Goal: Task Accomplishment & Management: Use online tool/utility

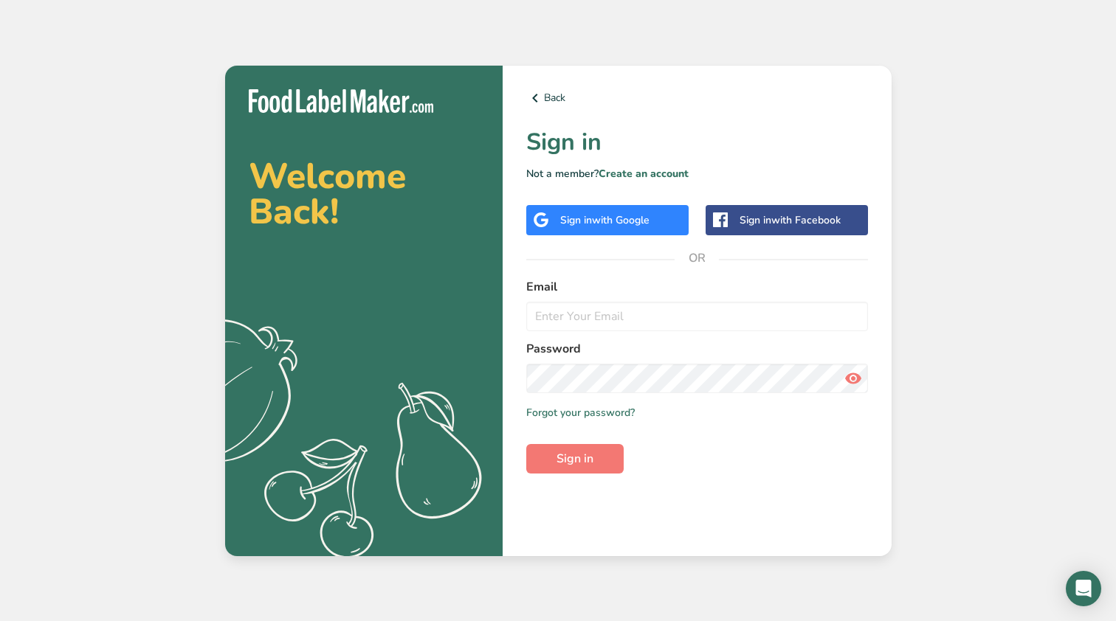
click at [594, 227] on div "Sign in with Google" at bounding box center [604, 219] width 89 height 15
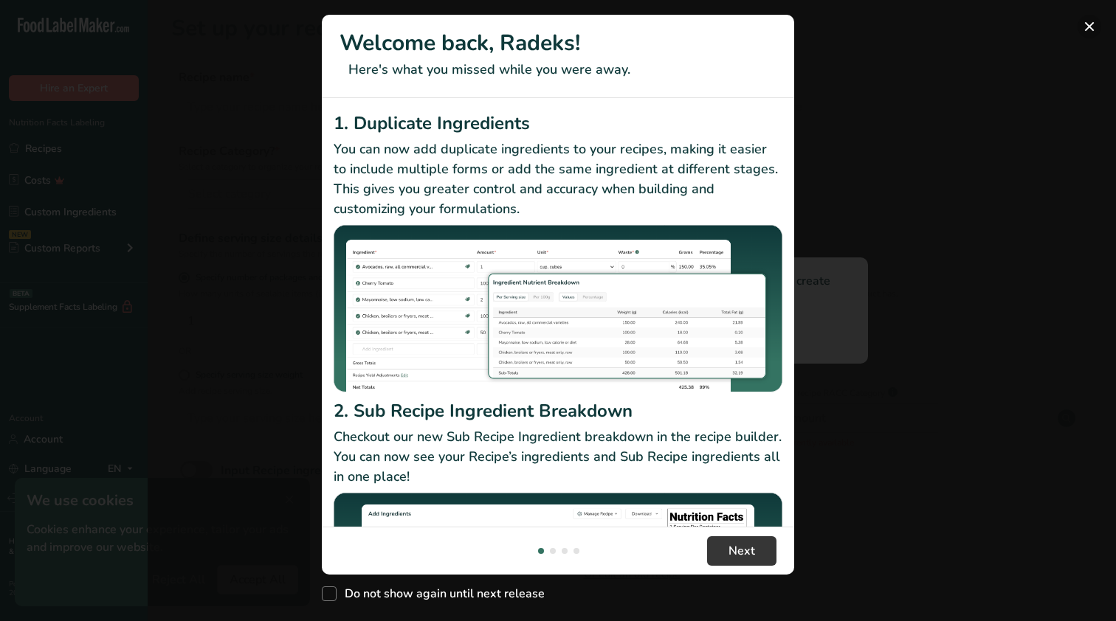
click at [1091, 27] on button "New Features" at bounding box center [1089, 27] width 24 height 24
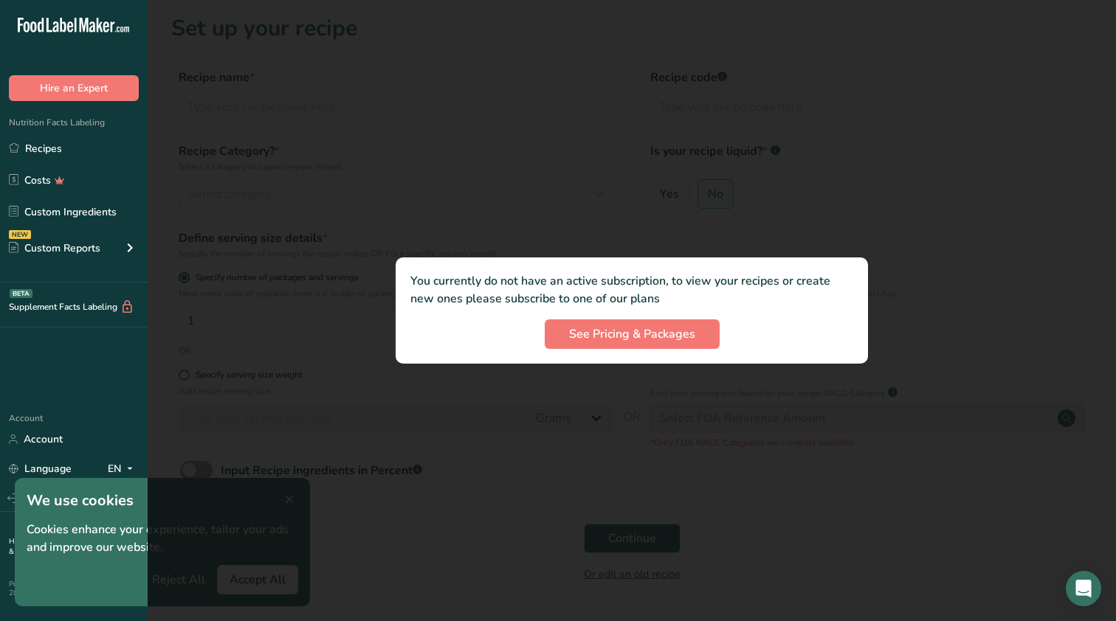
click at [622, 226] on div at bounding box center [632, 310] width 968 height 621
click at [637, 335] on span "See Pricing & Packages" at bounding box center [632, 334] width 126 height 18
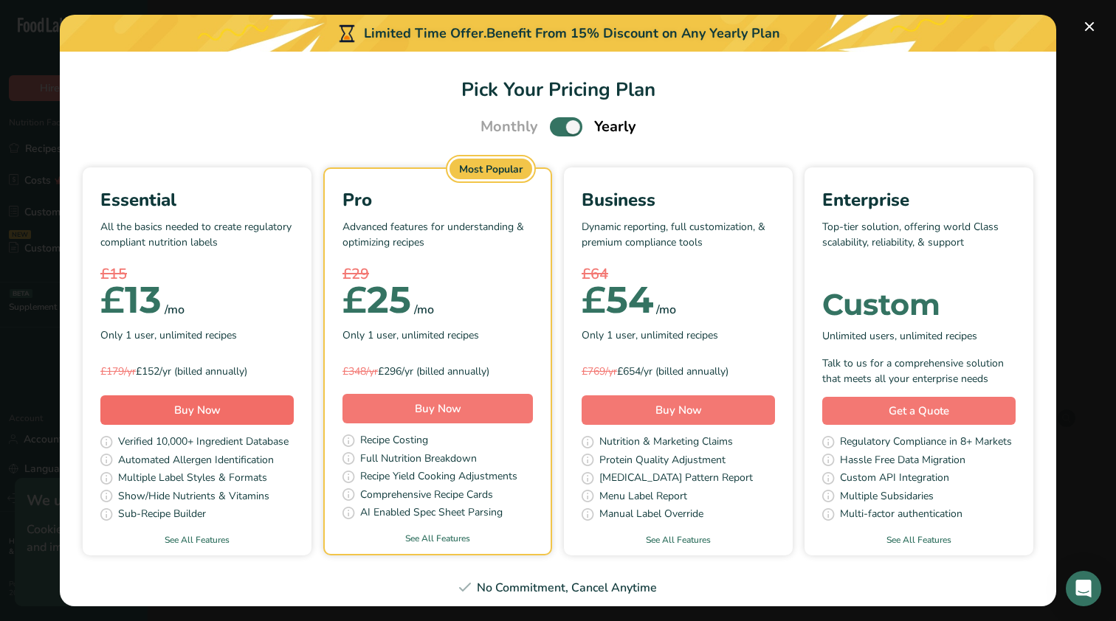
click at [225, 412] on button "Buy Now" at bounding box center [196, 410] width 193 height 30
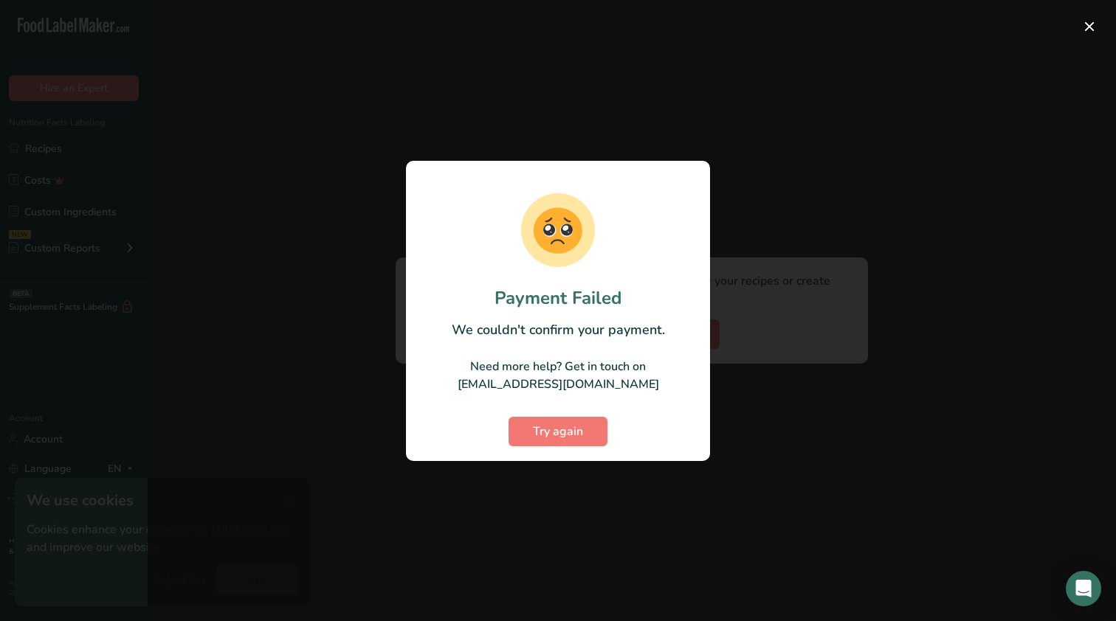
click at [819, 203] on div at bounding box center [558, 310] width 1116 height 621
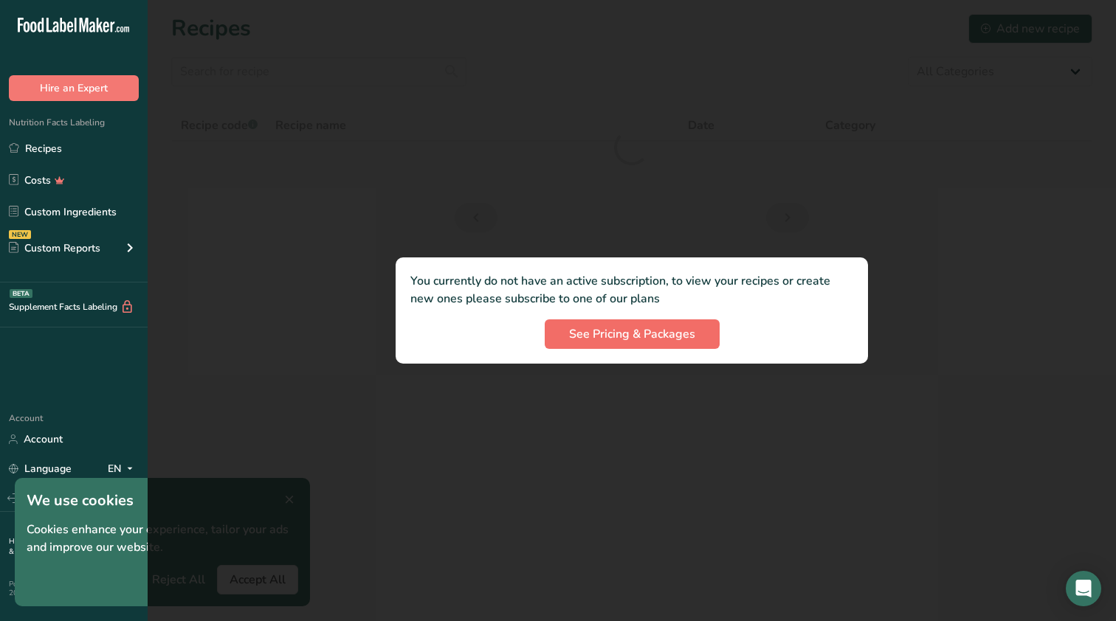
click at [629, 326] on span "See Pricing & Packages" at bounding box center [632, 334] width 126 height 18
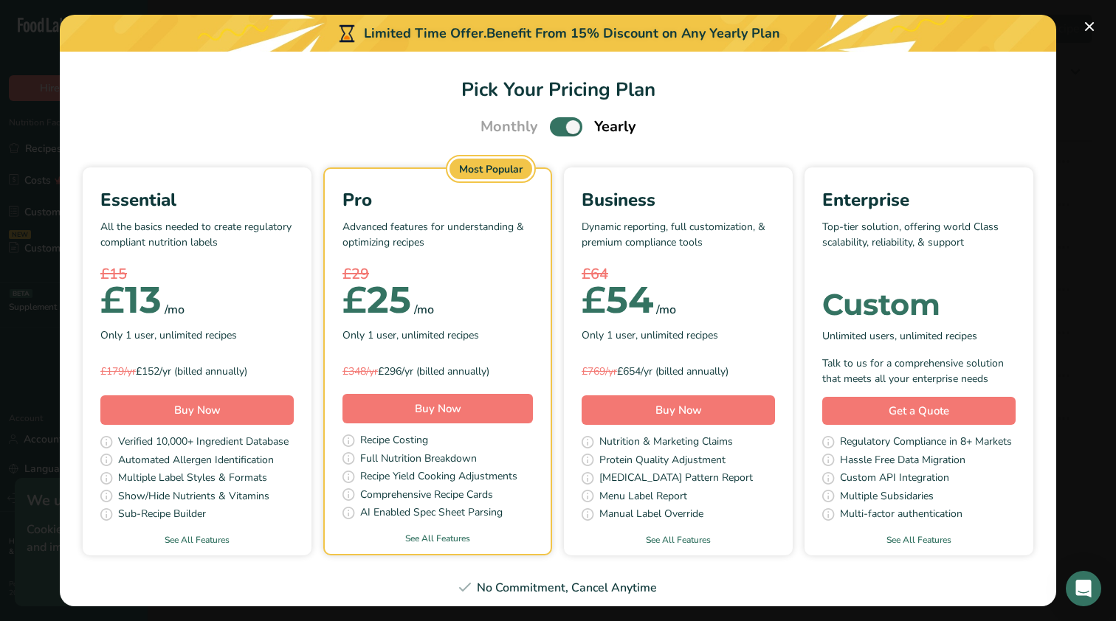
click at [572, 129] on span "Pick Your Pricing Plan Modal" at bounding box center [566, 126] width 32 height 18
click at [559, 129] on input "Pick Your Pricing Plan Modal" at bounding box center [555, 127] width 10 height 10
checkbox input "false"
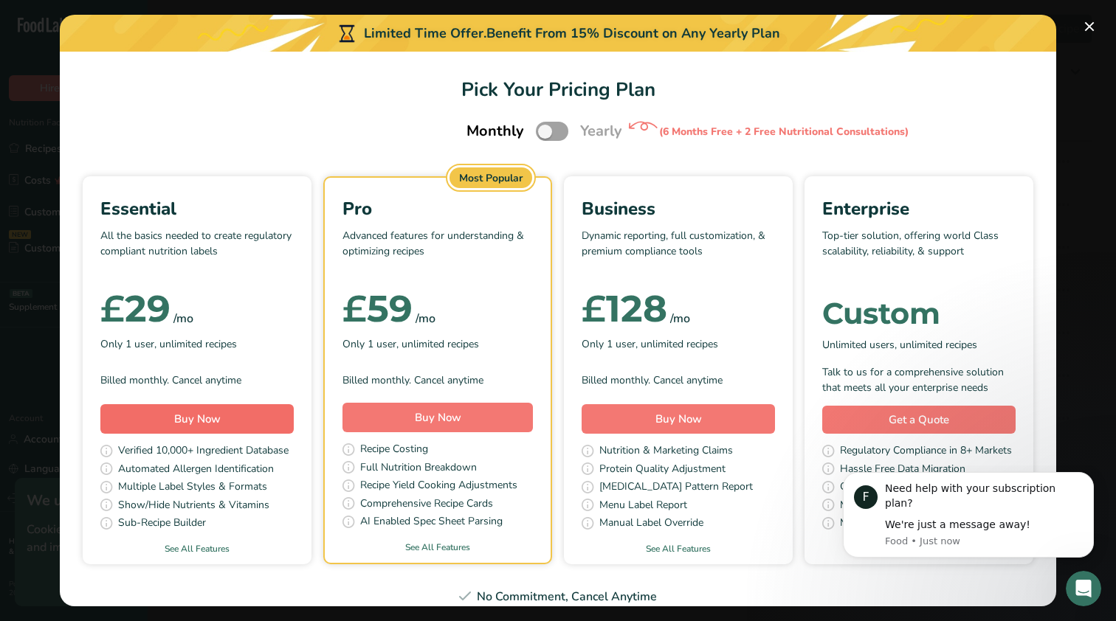
click at [218, 419] on span "Buy Now" at bounding box center [197, 419] width 46 height 15
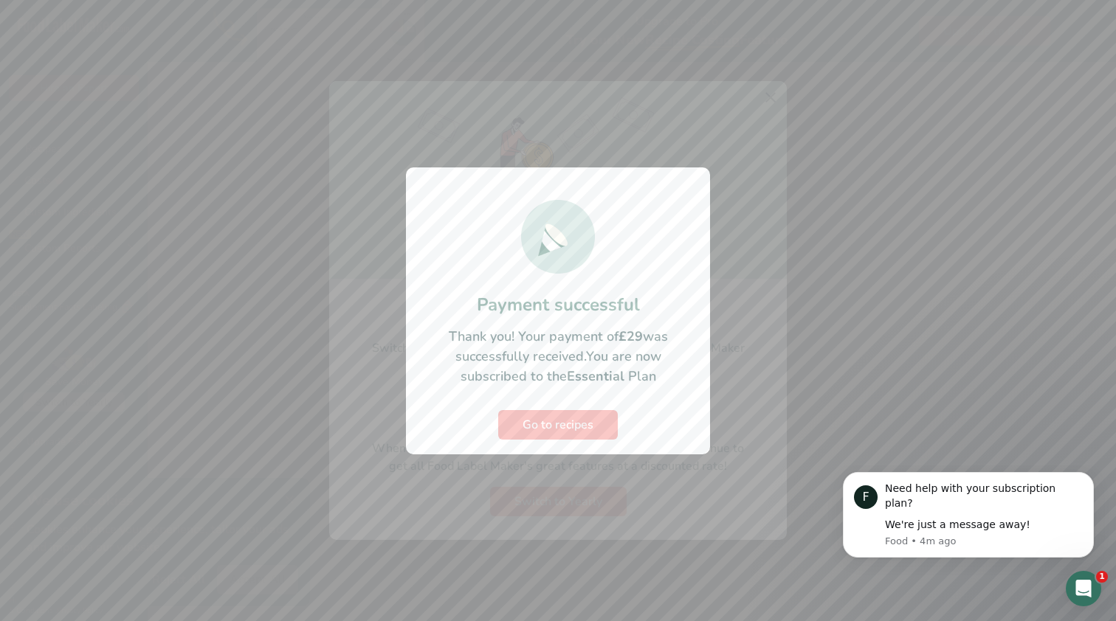
click at [710, 144] on div at bounding box center [558, 310] width 1116 height 621
click at [588, 426] on span "Go to recipes" at bounding box center [557, 425] width 71 height 18
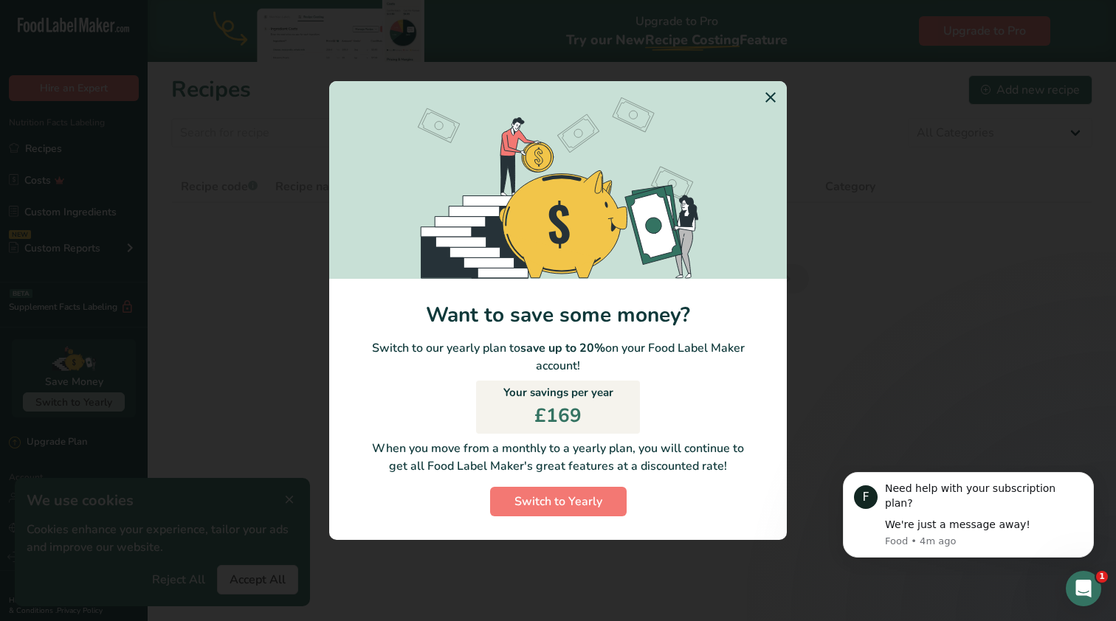
click at [764, 97] on icon "Switch to Yearly Modal" at bounding box center [770, 97] width 18 height 27
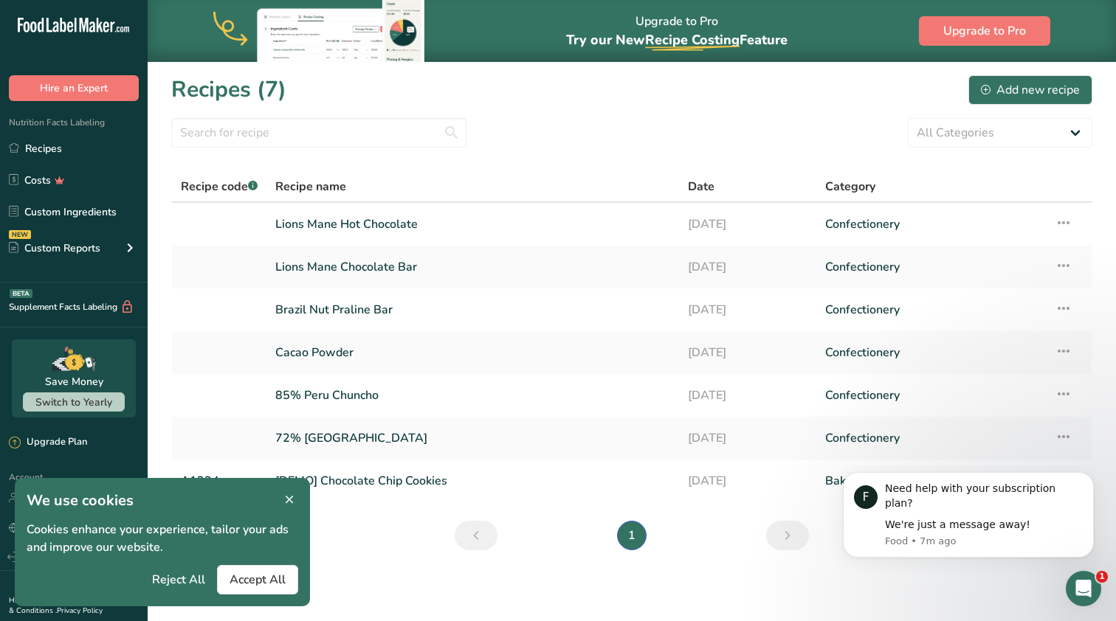
click at [291, 502] on icon at bounding box center [289, 500] width 13 height 21
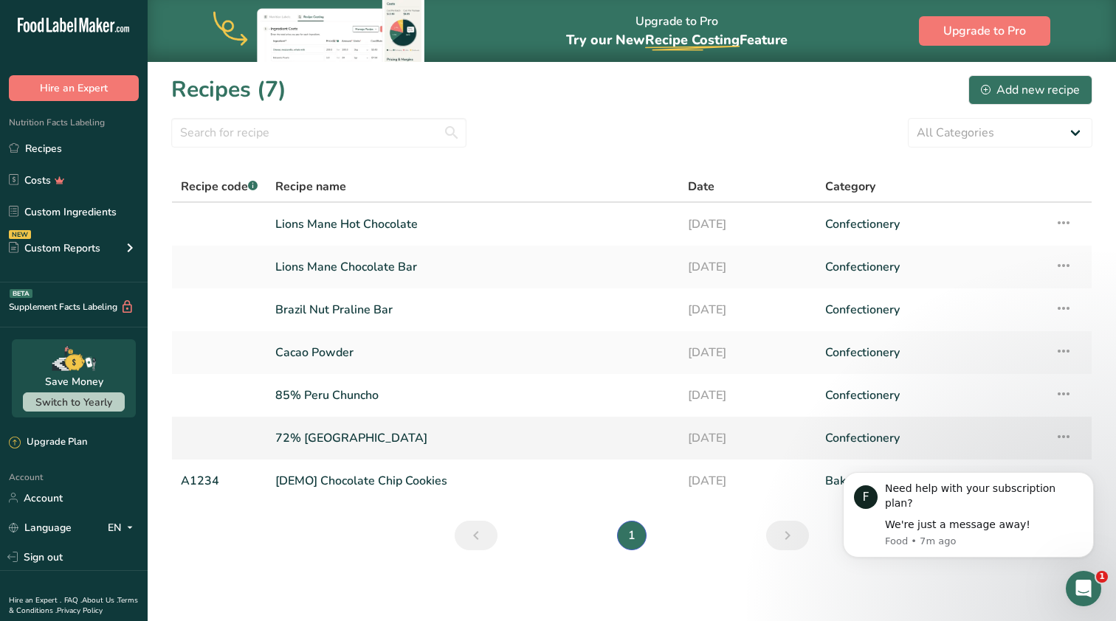
click at [333, 432] on link "72% [GEOGRAPHIC_DATA]" at bounding box center [472, 438] width 395 height 31
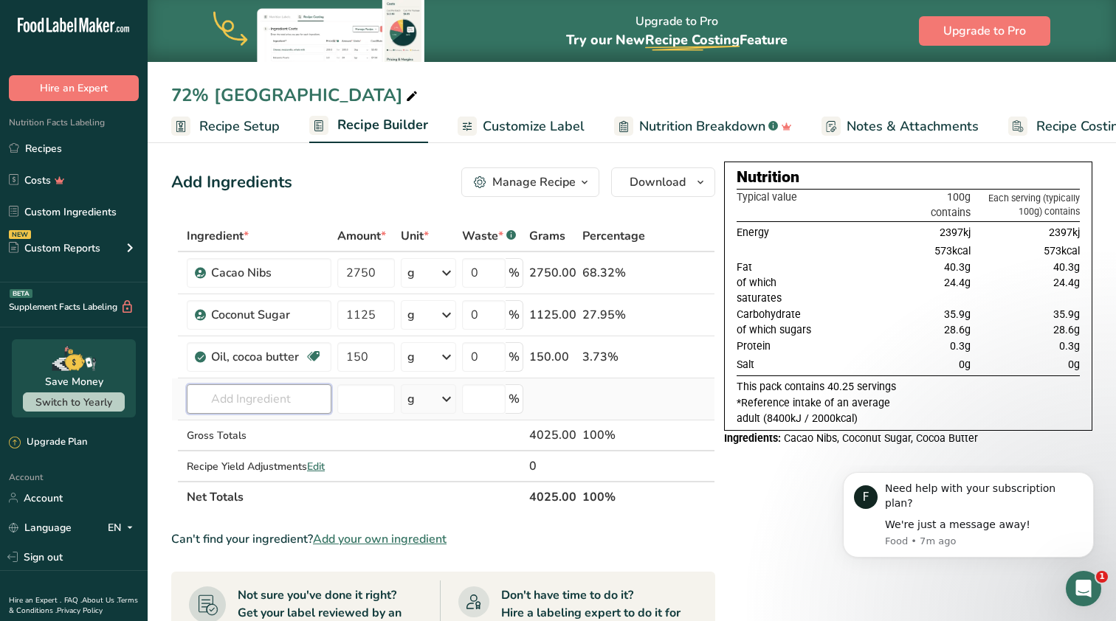
click at [249, 401] on input "text" at bounding box center [259, 399] width 145 height 30
type input "lucuma"
click at [230, 426] on p "Lucuma Powder" at bounding box center [242, 428] width 89 height 15
type input "Lucuma Powder"
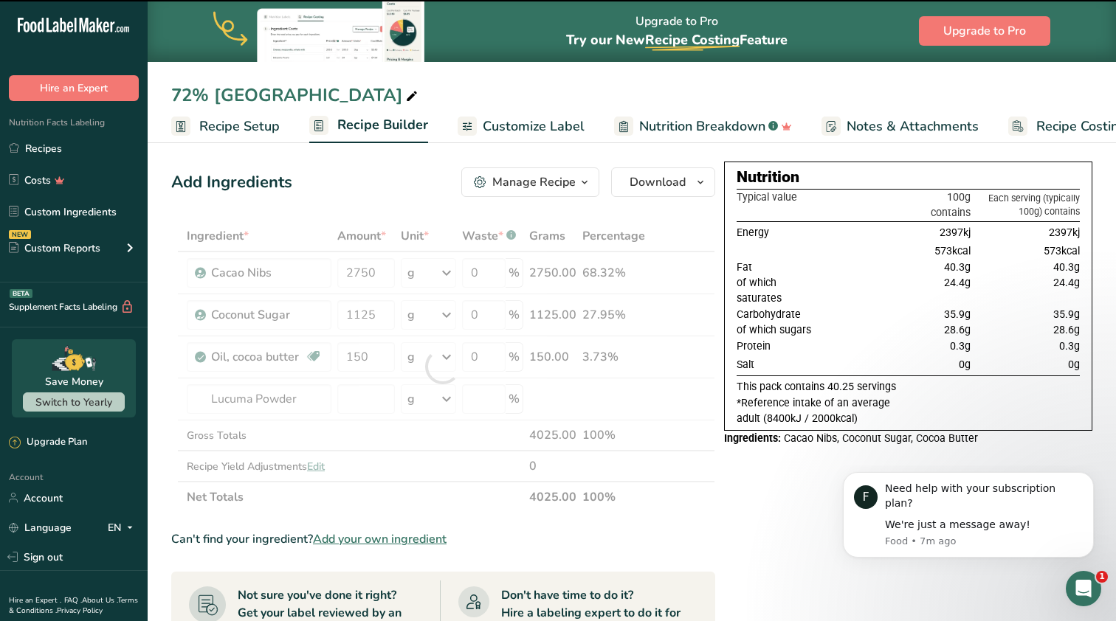
type input "0"
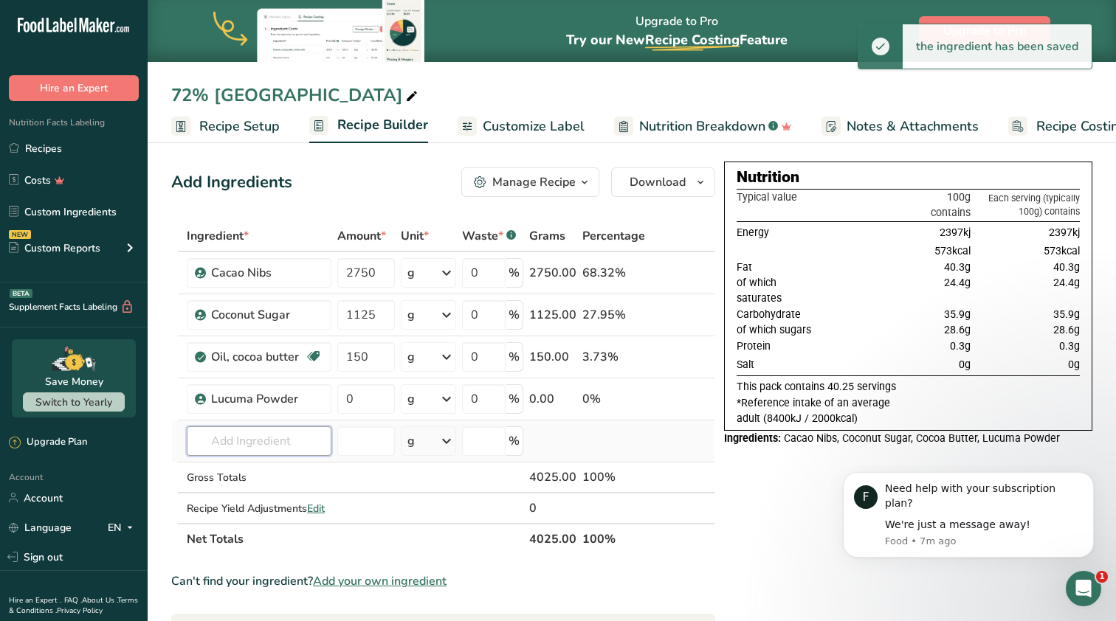
click at [236, 442] on input "text" at bounding box center [259, 441] width 145 height 30
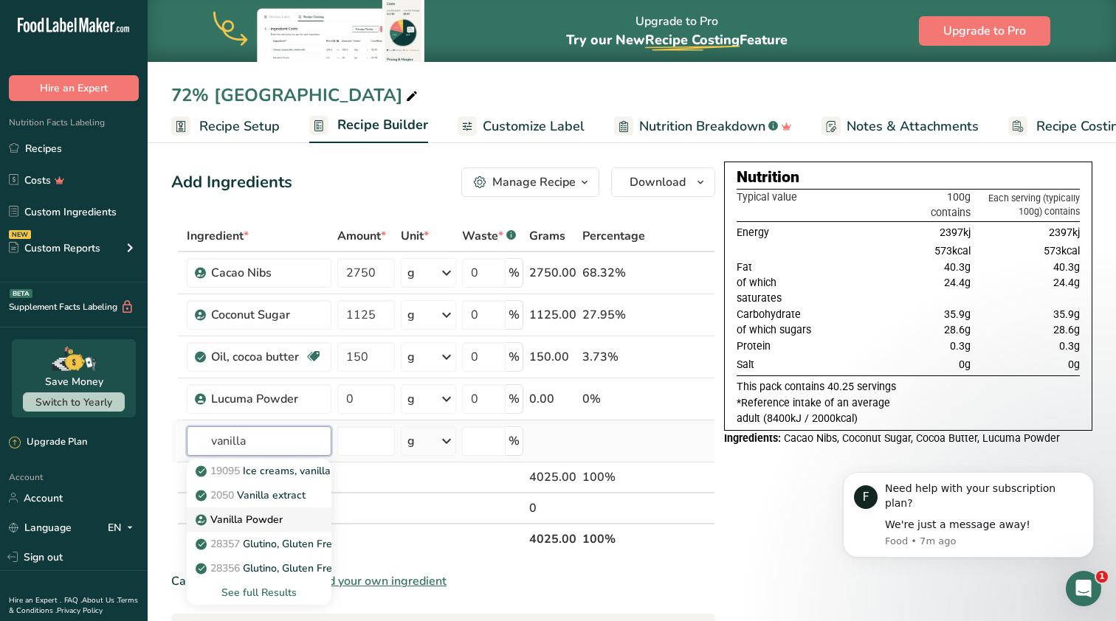
type input "vanilla"
click at [270, 521] on p "Vanilla Powder" at bounding box center [240, 519] width 84 height 15
type input "Vanilla Powder"
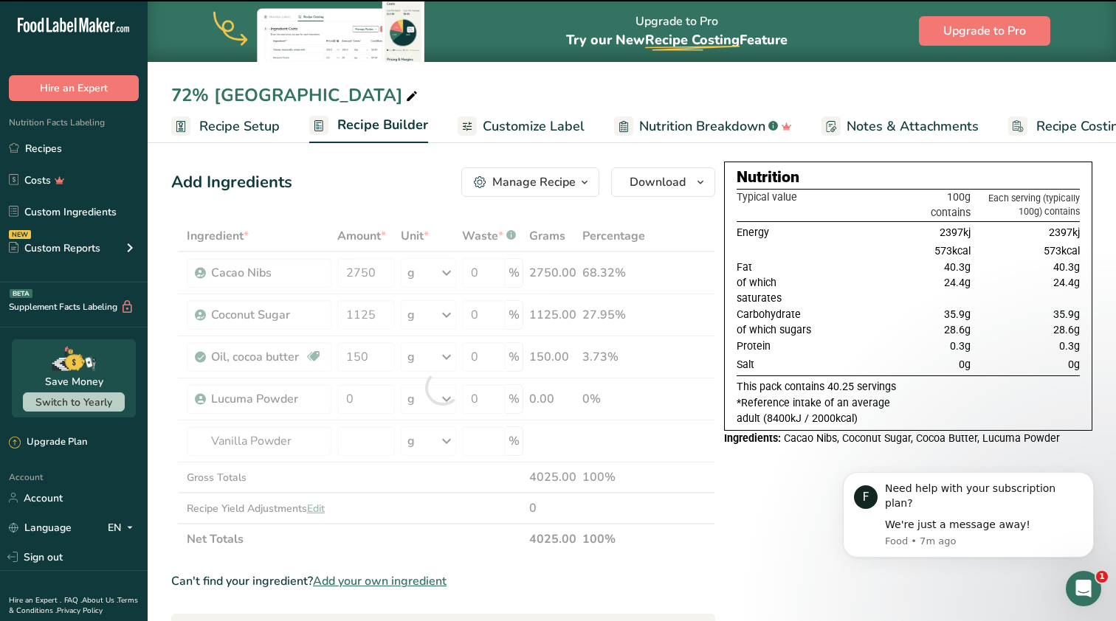
type input "0"
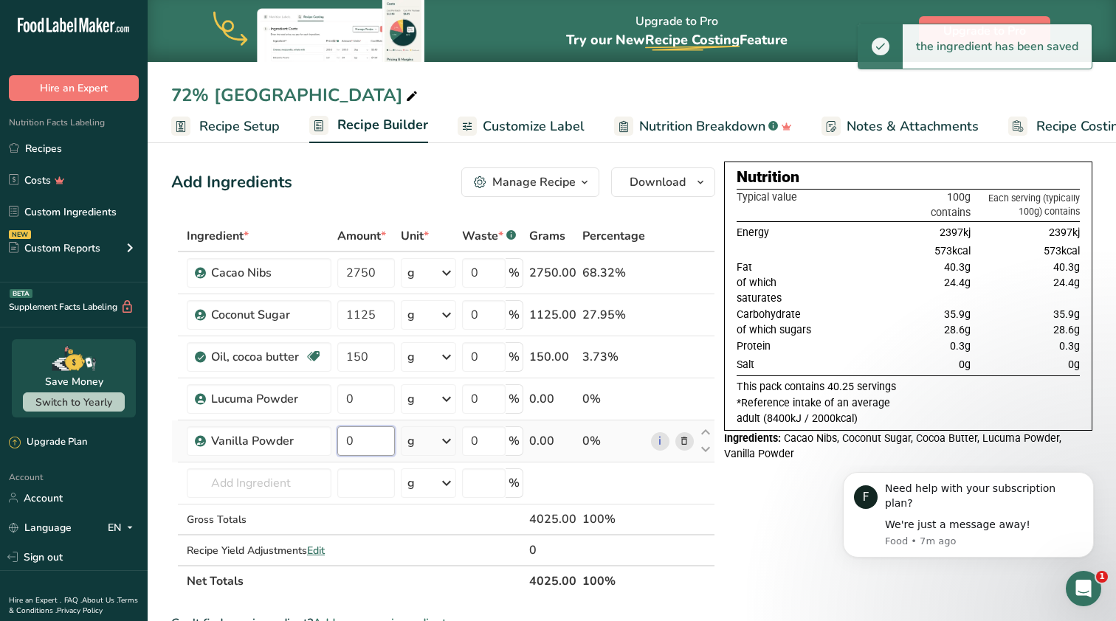
click at [375, 438] on input "0" at bounding box center [366, 441] width 58 height 30
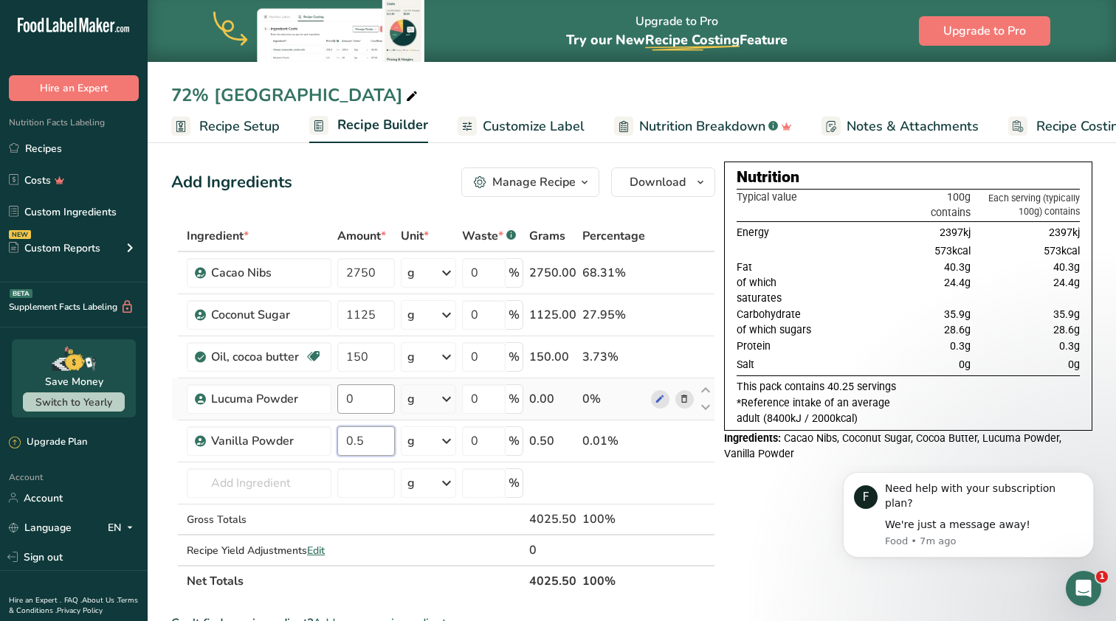
type input "0.5"
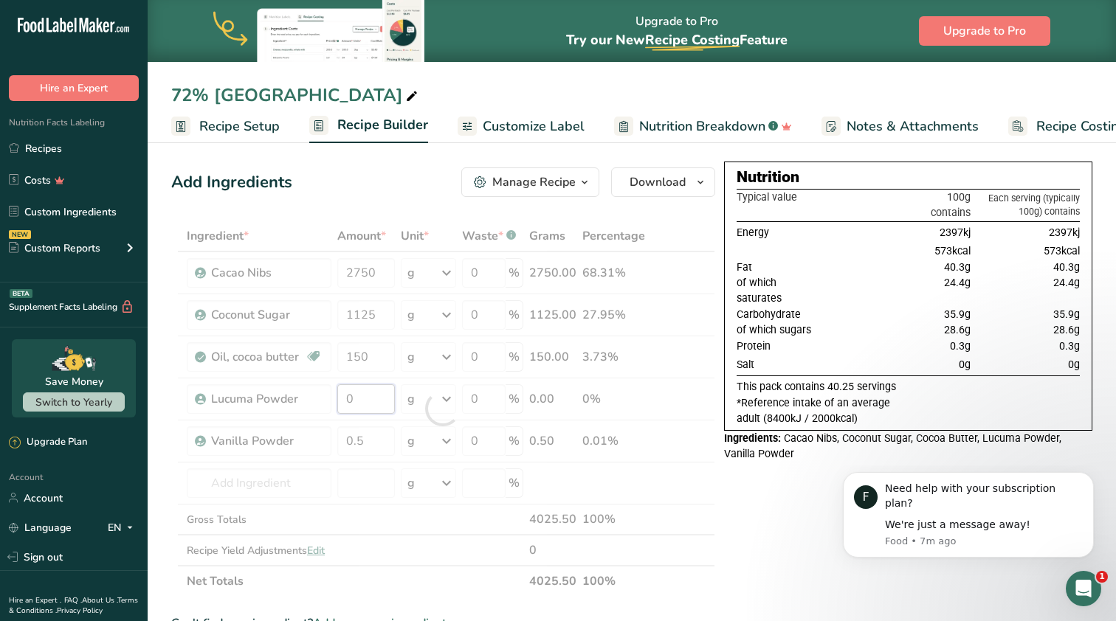
click at [372, 390] on div "Ingredient * Amount * Unit * Waste * .a-a{fill:#347362;}.b-a{fill:#fff;} Grams …" at bounding box center [443, 409] width 544 height 376
click at [380, 277] on div "Ingredient * Amount * Unit * Waste * .a-a{fill:#347362;}.b-a{fill:#fff;} Grams …" at bounding box center [443, 409] width 544 height 376
click at [380, 277] on div at bounding box center [443, 409] width 544 height 376
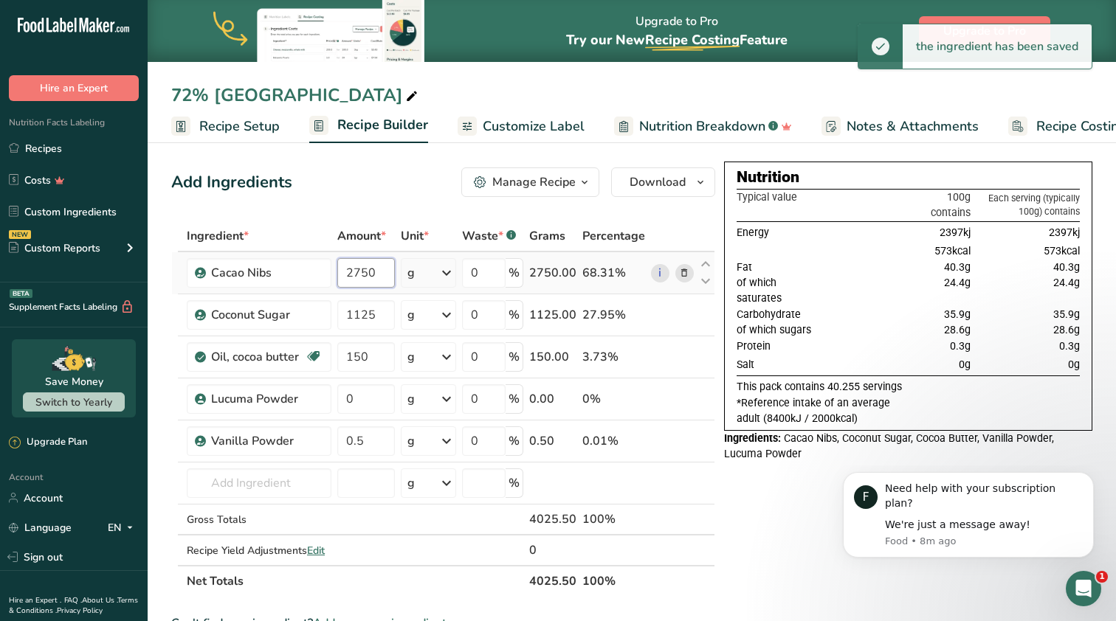
click at [381, 267] on input "2750" at bounding box center [366, 273] width 58 height 30
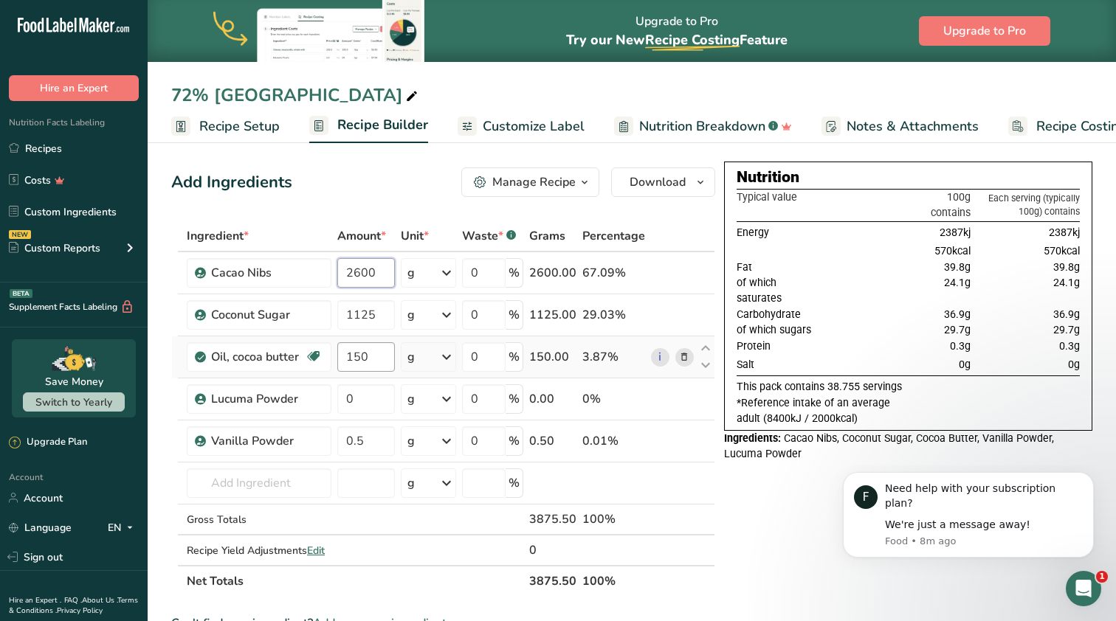
type input "2600"
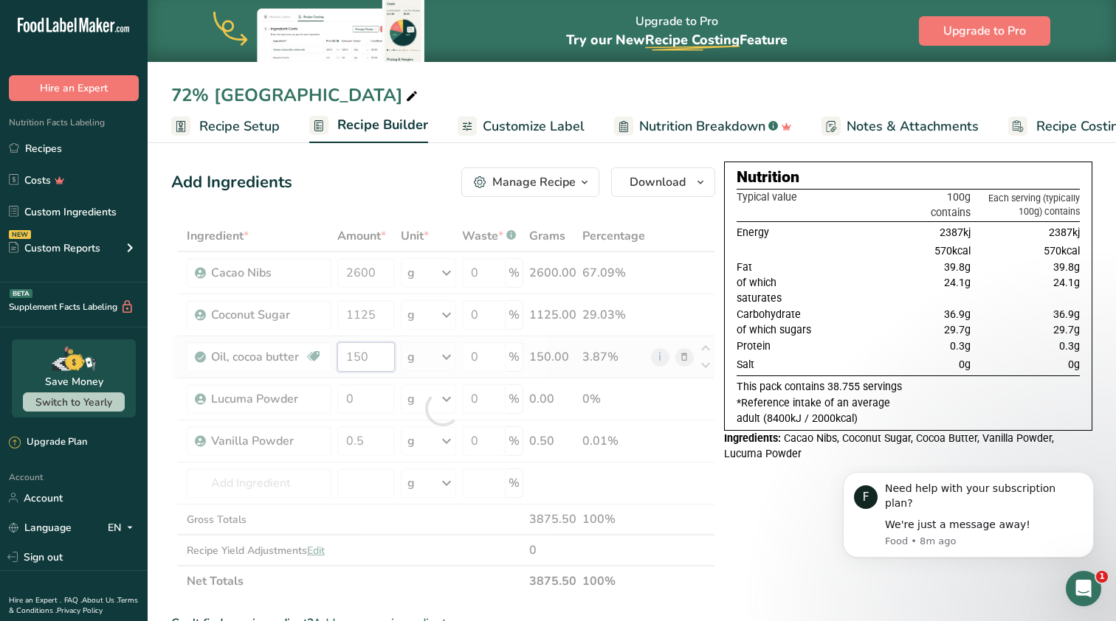
click at [373, 361] on div "Ingredient * Amount * Unit * Waste * .a-a{fill:#347362;}.b-a{fill:#fff;} Grams …" at bounding box center [443, 409] width 544 height 376
click at [373, 361] on div at bounding box center [443, 409] width 544 height 376
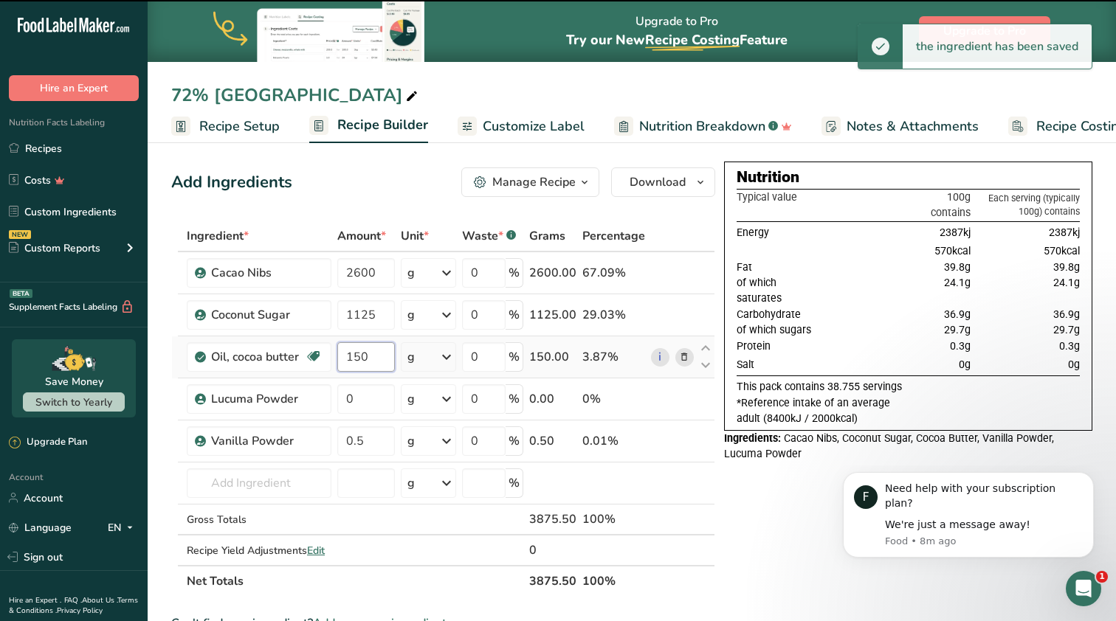
click at [374, 361] on input "150" at bounding box center [366, 357] width 58 height 30
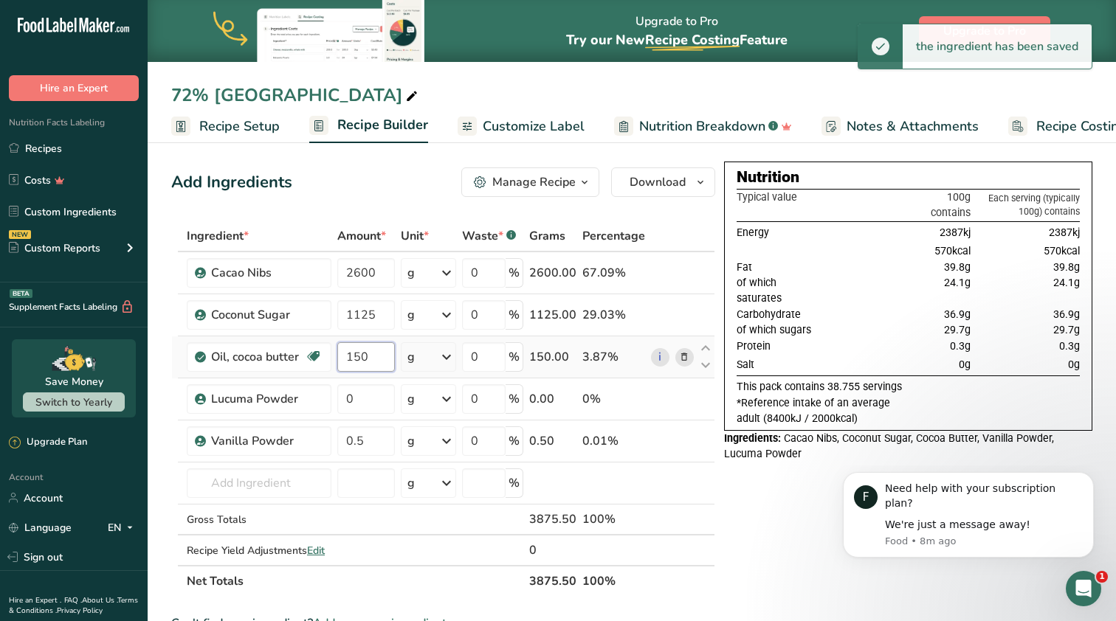
click at [374, 361] on input "150" at bounding box center [366, 357] width 58 height 30
type input "500"
click at [390, 310] on div "Ingredient * Amount * Unit * Waste * .a-a{fill:#347362;}.b-a{fill:#fff;} Grams …" at bounding box center [443, 409] width 544 height 376
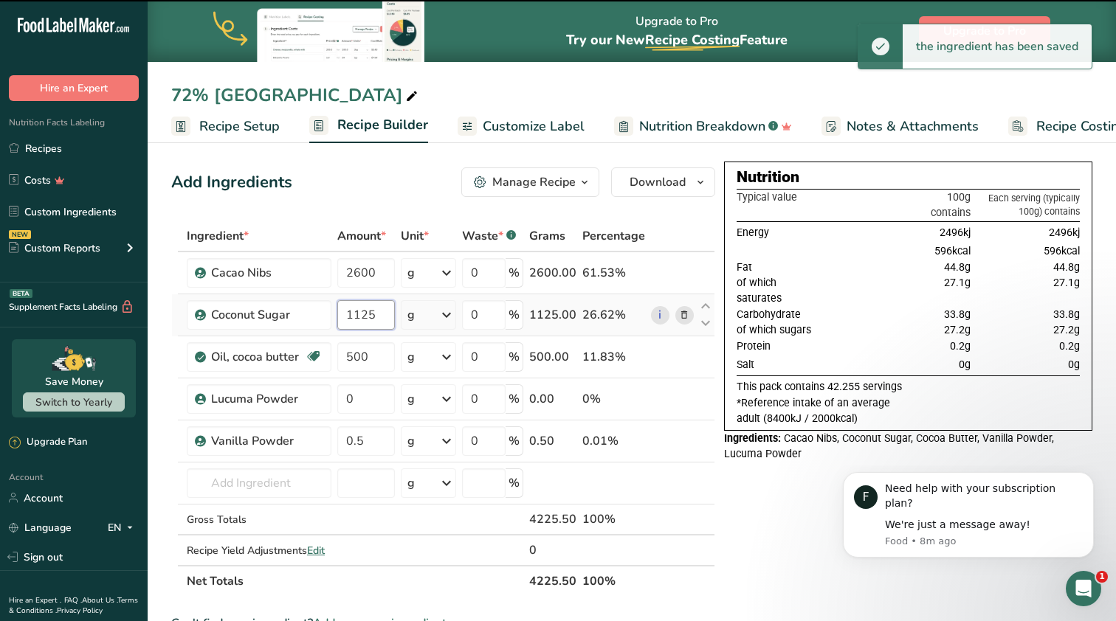
click at [381, 317] on input "1125" at bounding box center [366, 315] width 58 height 30
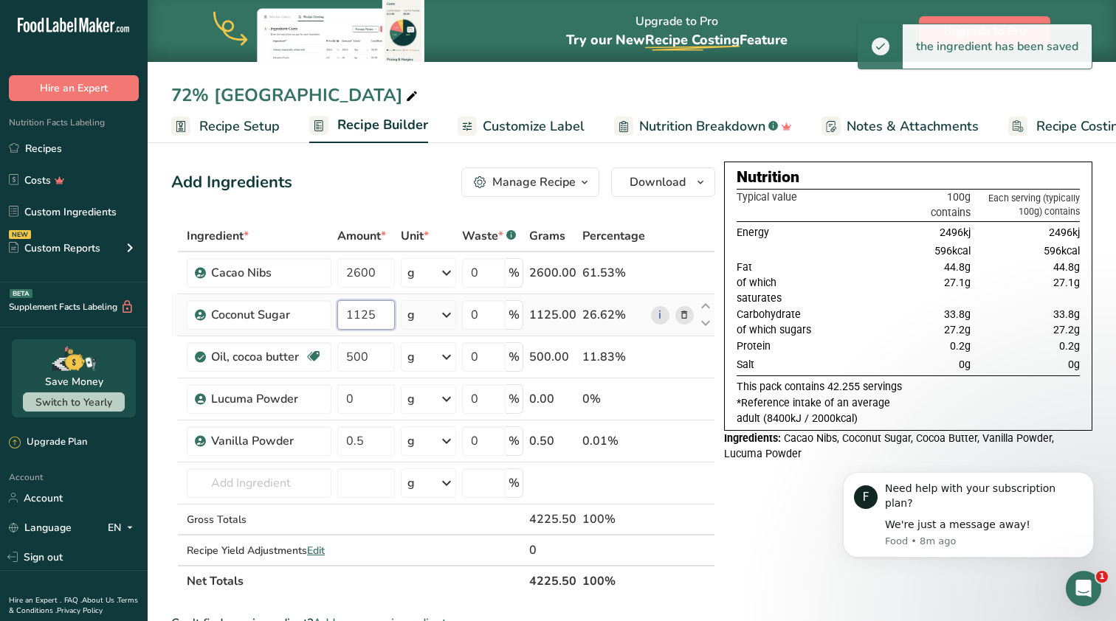
click at [381, 317] on input "1125" at bounding box center [366, 315] width 58 height 30
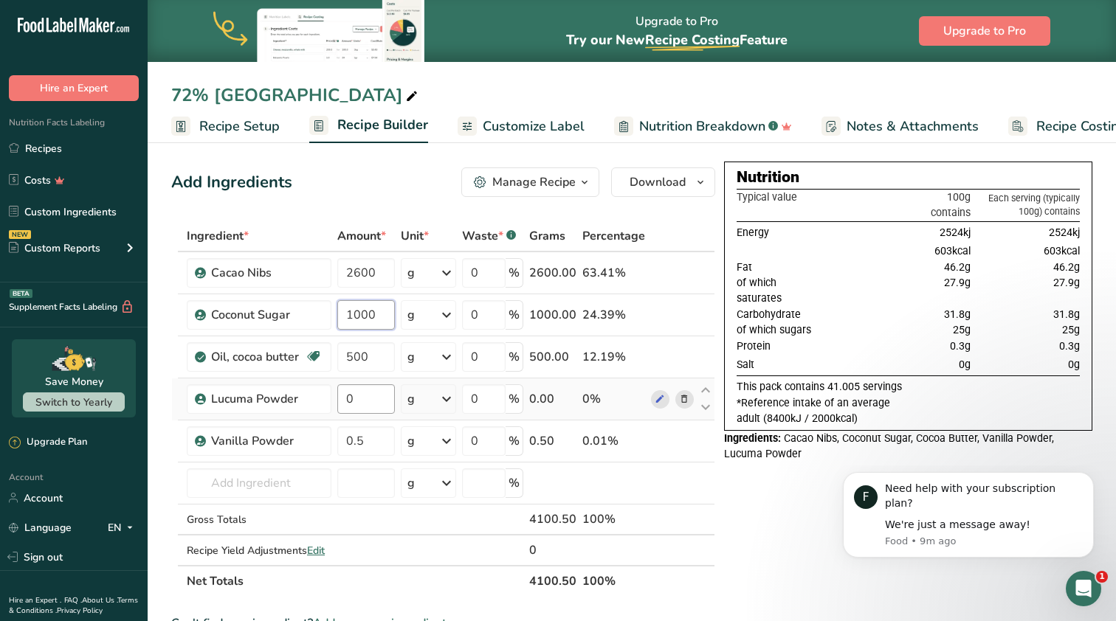
type input "1000"
click at [371, 399] on div "Ingredient * Amount * Unit * Waste * .a-a{fill:#347362;}.b-a{fill:#fff;} Grams …" at bounding box center [443, 409] width 544 height 376
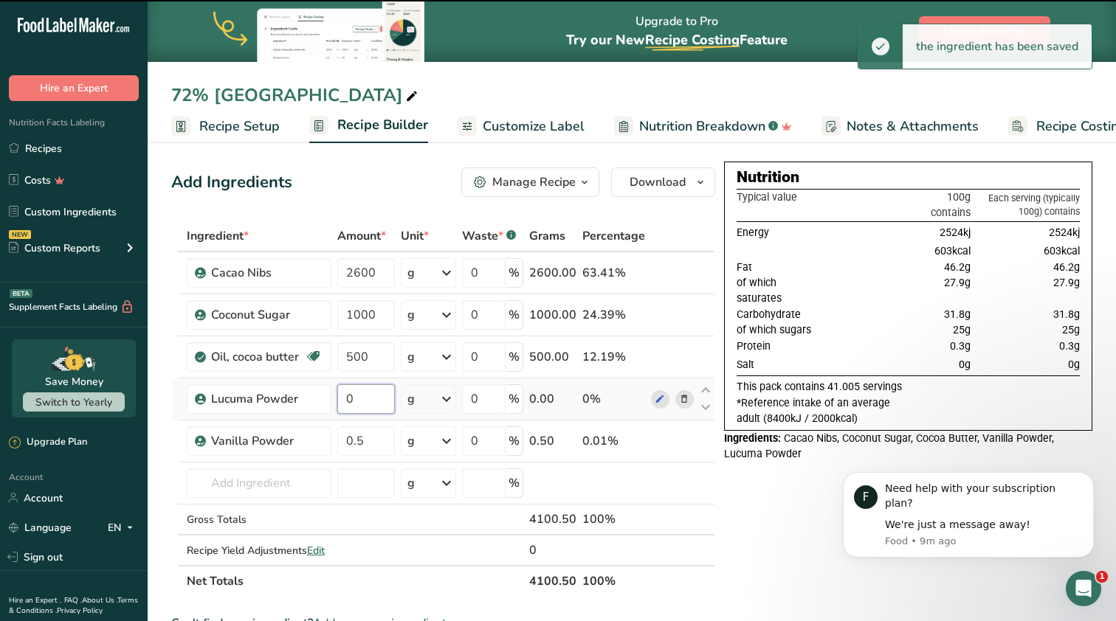
click at [369, 398] on input "0" at bounding box center [366, 399] width 58 height 30
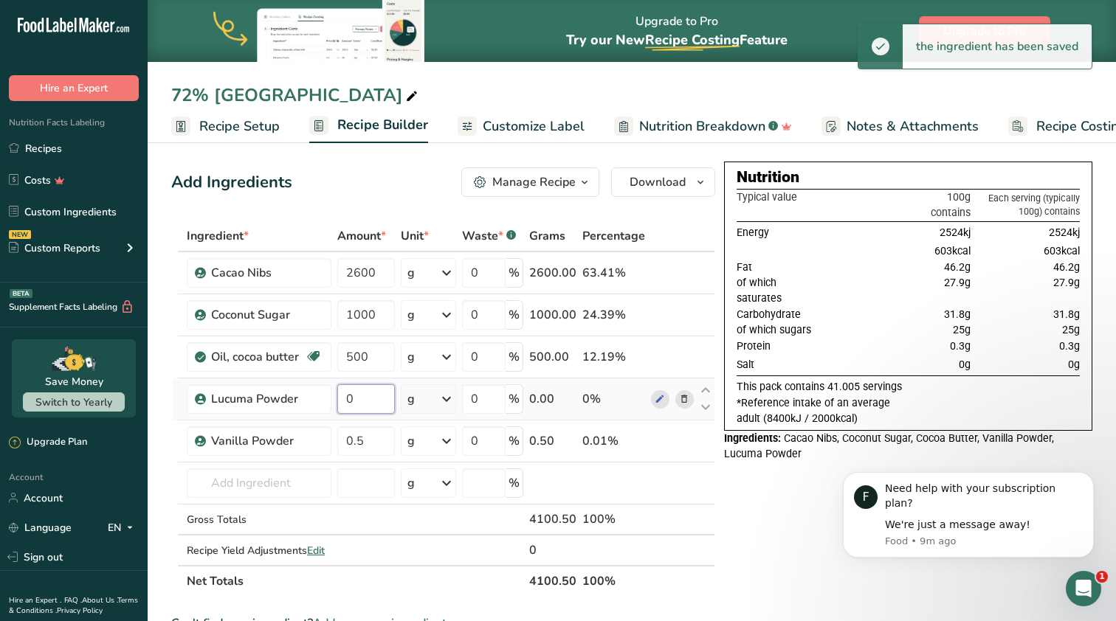
click at [369, 398] on input "0" at bounding box center [366, 399] width 58 height 30
type input "150"
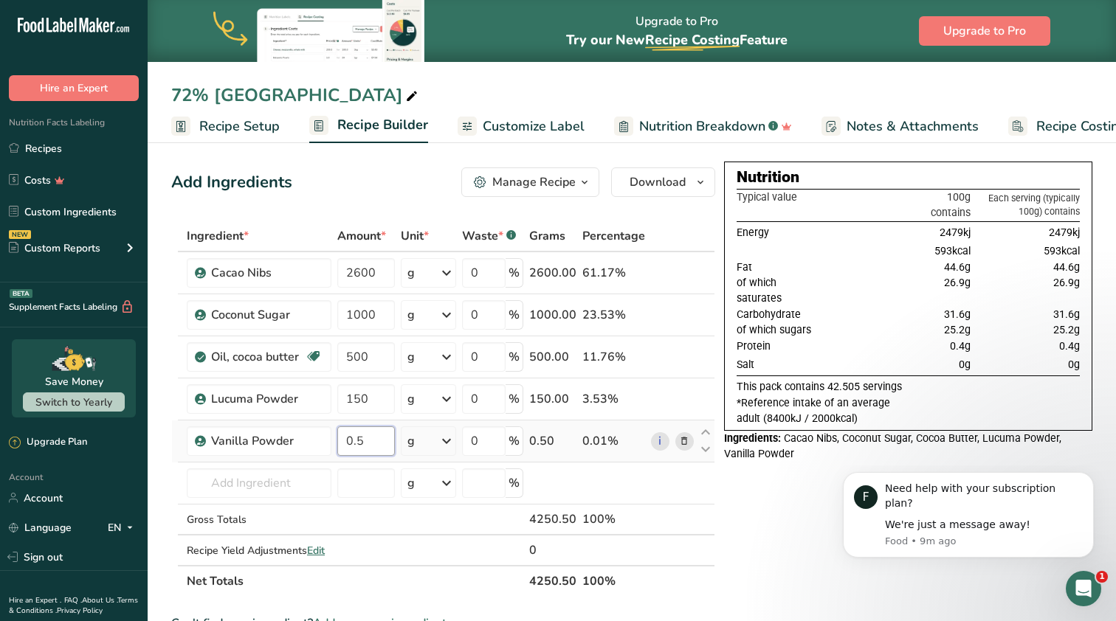
click at [356, 442] on input "0.5" at bounding box center [366, 441] width 58 height 30
type input "0.25"
click at [257, 128] on span "Recipe Setup" at bounding box center [239, 127] width 80 height 20
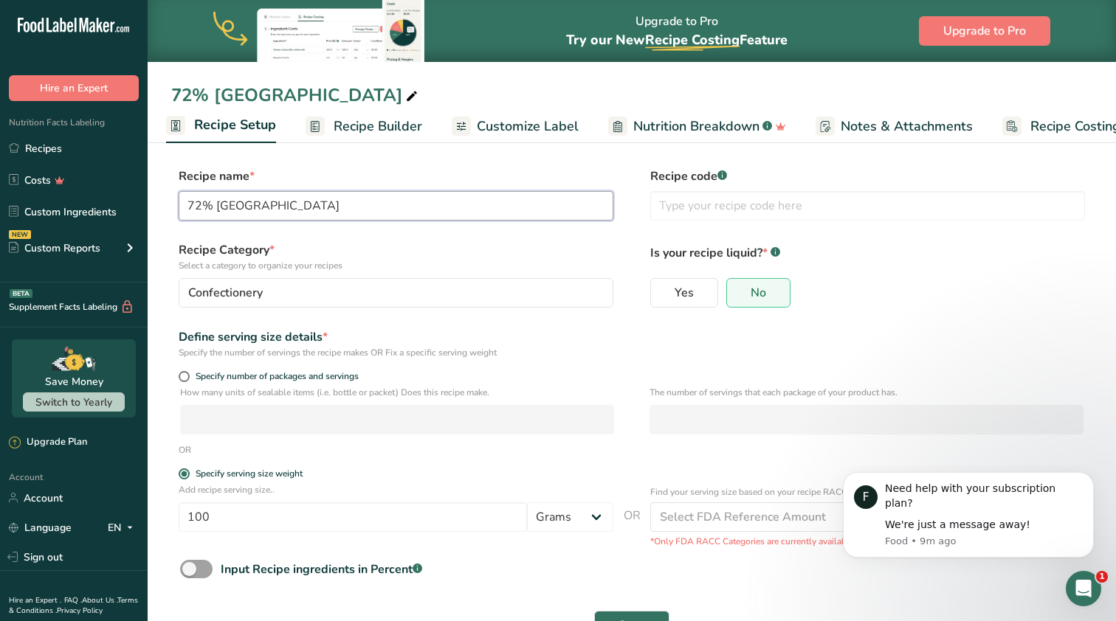
click at [325, 206] on input "72% [GEOGRAPHIC_DATA]" at bounding box center [396, 206] width 435 height 30
type input "Couverture 73%"
click at [522, 255] on label "Recipe Category * Select a category to organize your recipes" at bounding box center [396, 256] width 435 height 31
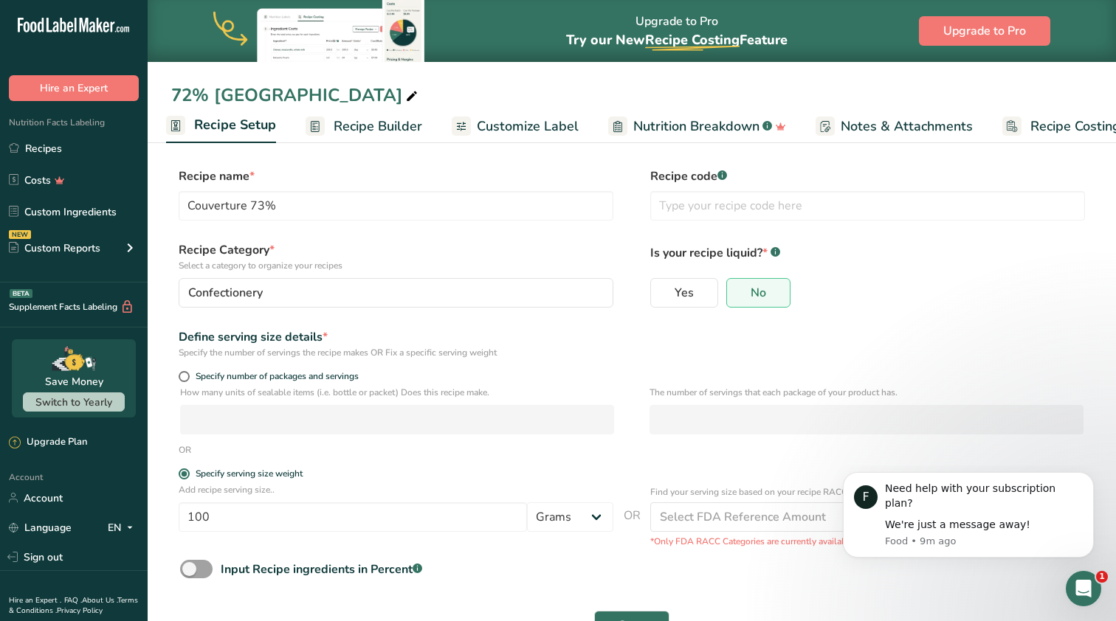
click at [356, 122] on span "Recipe Builder" at bounding box center [377, 127] width 89 height 20
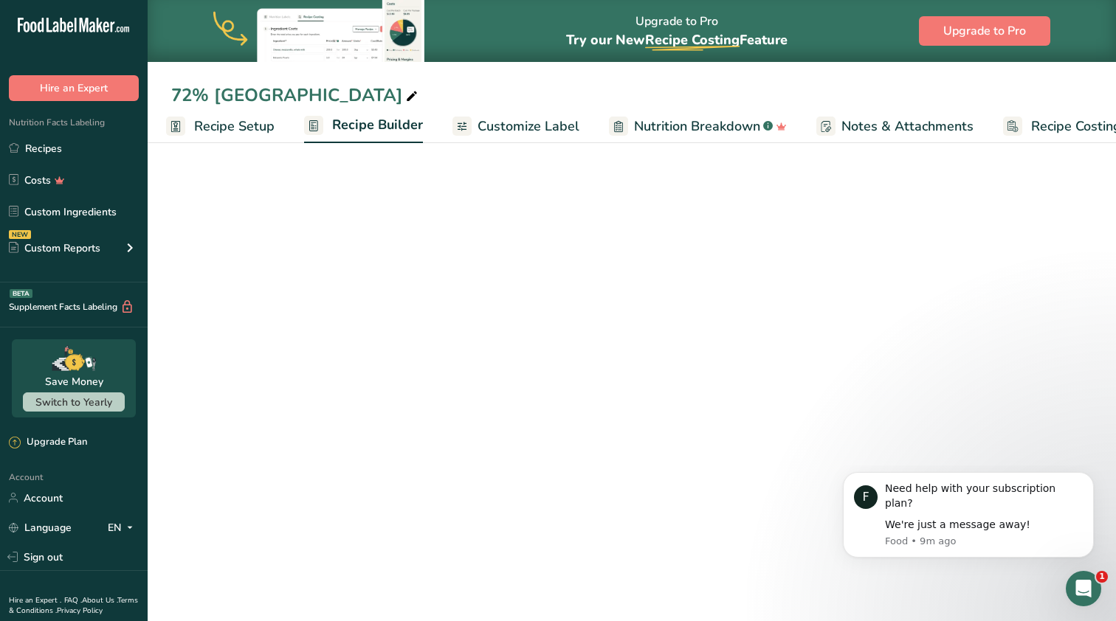
scroll to position [0, 47]
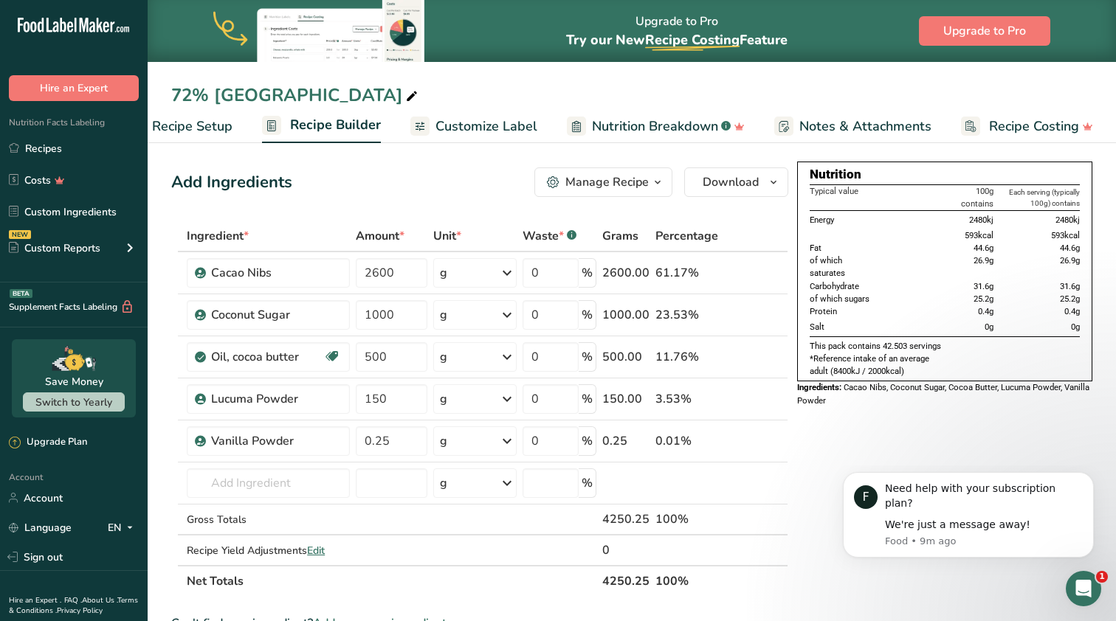
click at [212, 122] on span "Recipe Setup" at bounding box center [192, 127] width 80 height 20
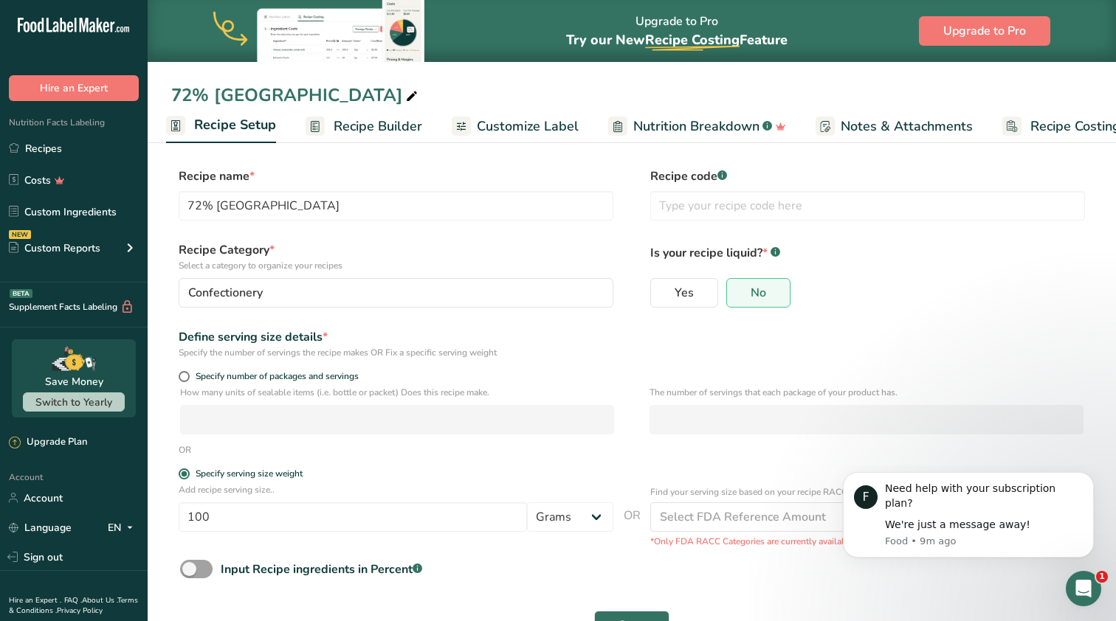
click at [405, 97] on icon at bounding box center [411, 96] width 13 height 21
drag, startPoint x: 322, startPoint y: 93, endPoint x: 179, endPoint y: 92, distance: 143.9
click at [179, 92] on input "72% [GEOGRAPHIC_DATA]" at bounding box center [631, 95] width 921 height 27
type input "73% Couverture"
click at [535, 337] on div "Define serving size details *" at bounding box center [396, 337] width 435 height 18
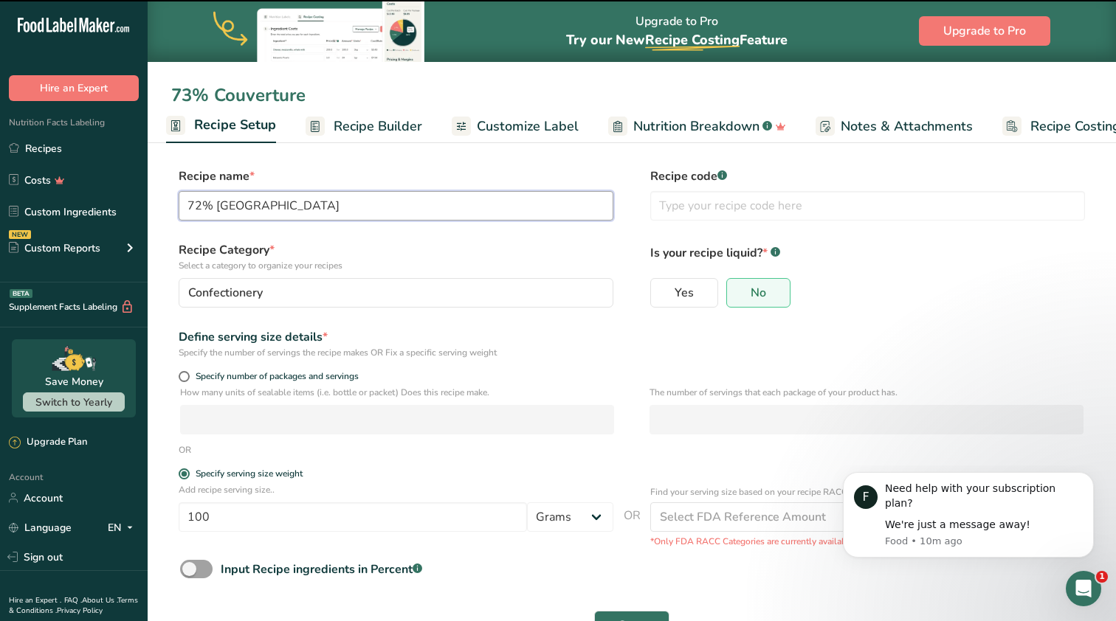
click at [291, 210] on input "72% [GEOGRAPHIC_DATA]" at bounding box center [396, 206] width 435 height 30
type input "73% Couverture"
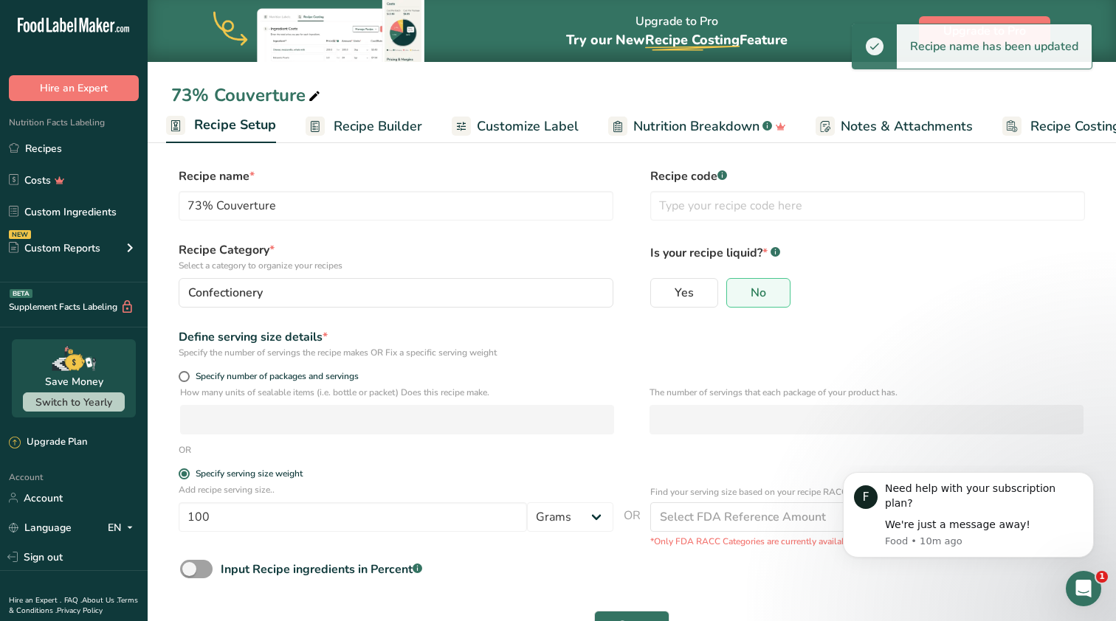
click at [297, 95] on div "73% Couverture" at bounding box center [247, 95] width 152 height 27
click at [297, 95] on input "73% Couverture" at bounding box center [631, 95] width 921 height 27
click at [306, 95] on input "73% Couverture" at bounding box center [631, 95] width 921 height 27
click at [268, 90] on input "73% Couverture" at bounding box center [631, 95] width 921 height 27
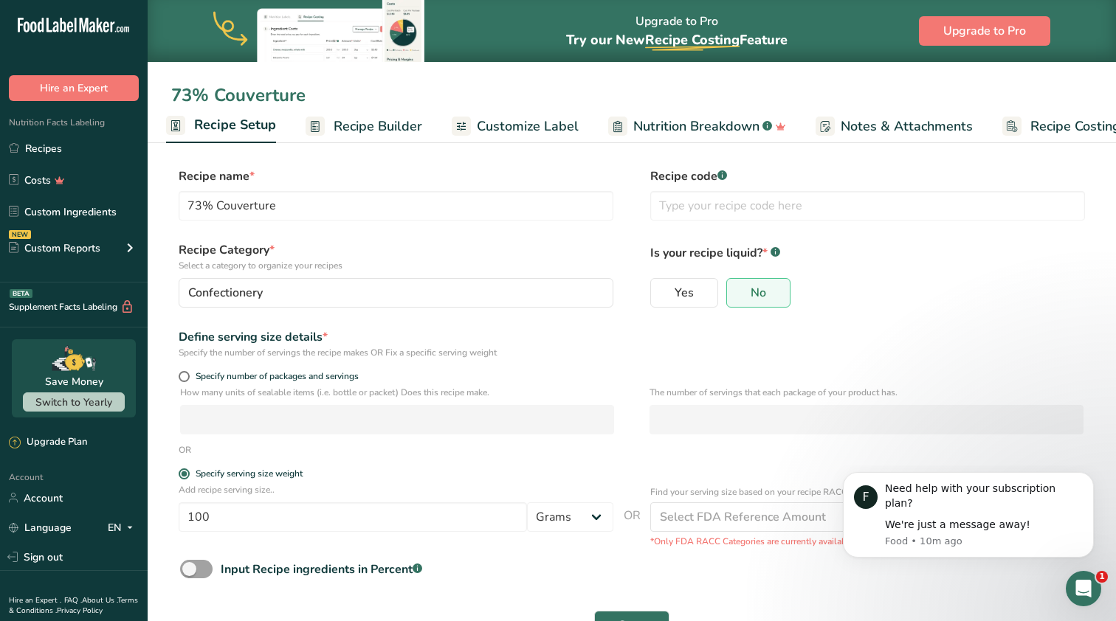
click at [362, 139] on link "Recipe Builder" at bounding box center [363, 126] width 117 height 33
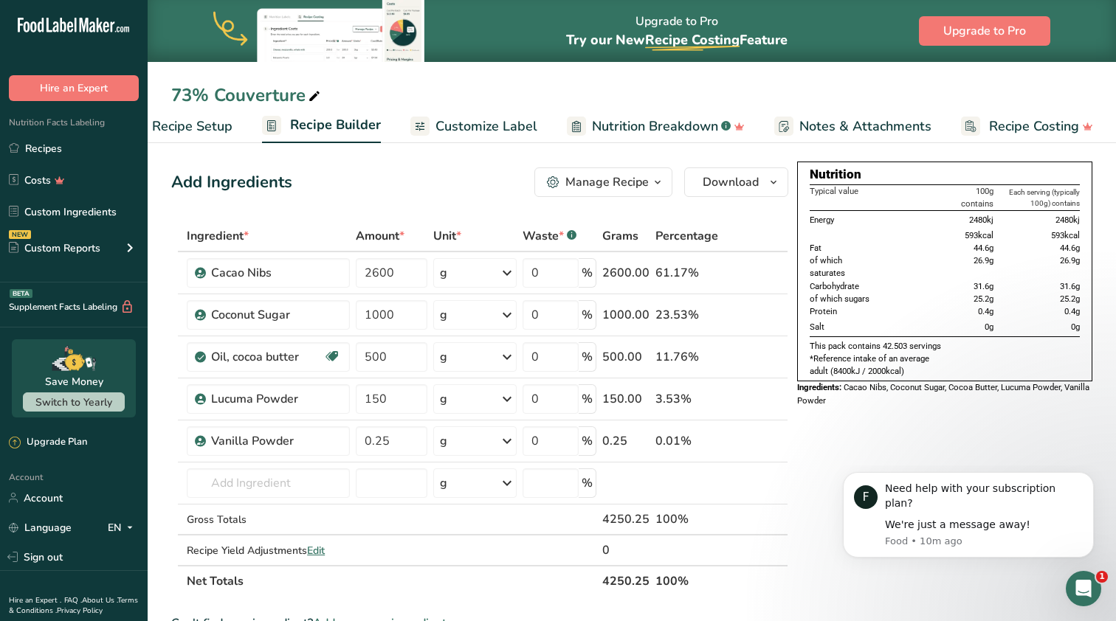
click at [635, 123] on span "Nutrition Breakdown" at bounding box center [655, 127] width 126 height 20
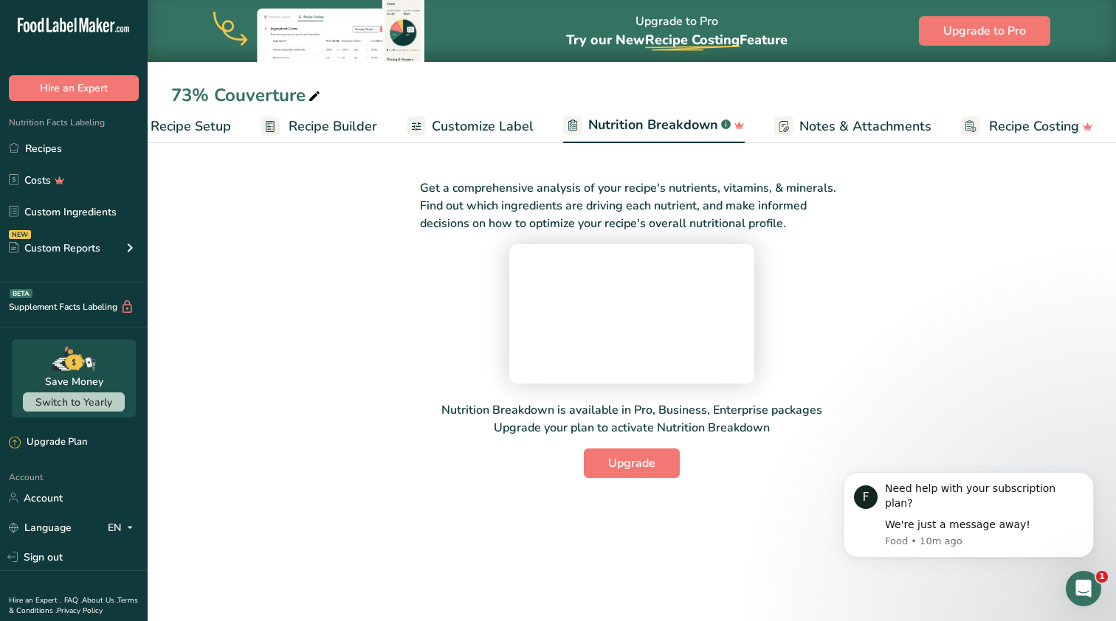
click at [530, 122] on ul "Recipe Setup Recipe Builder Customize Label Nutrition Breakdown .a-a{fill:#3473…" at bounding box center [610, 125] width 1023 height 35
click at [498, 121] on span "Customize Label" at bounding box center [483, 127] width 102 height 20
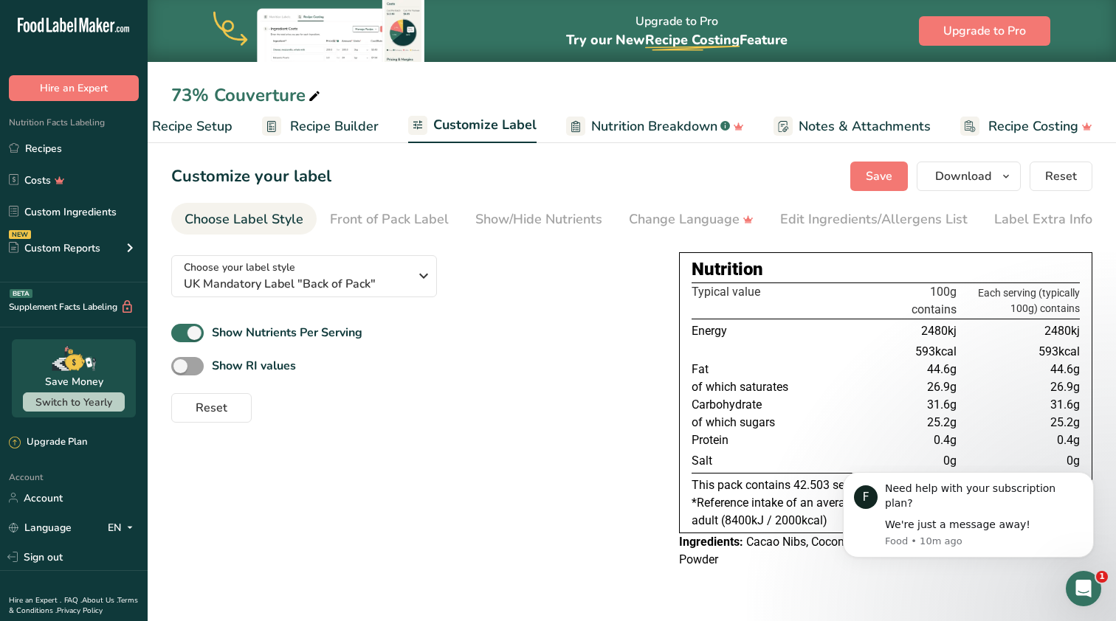
click at [357, 126] on span "Recipe Builder" at bounding box center [334, 127] width 89 height 20
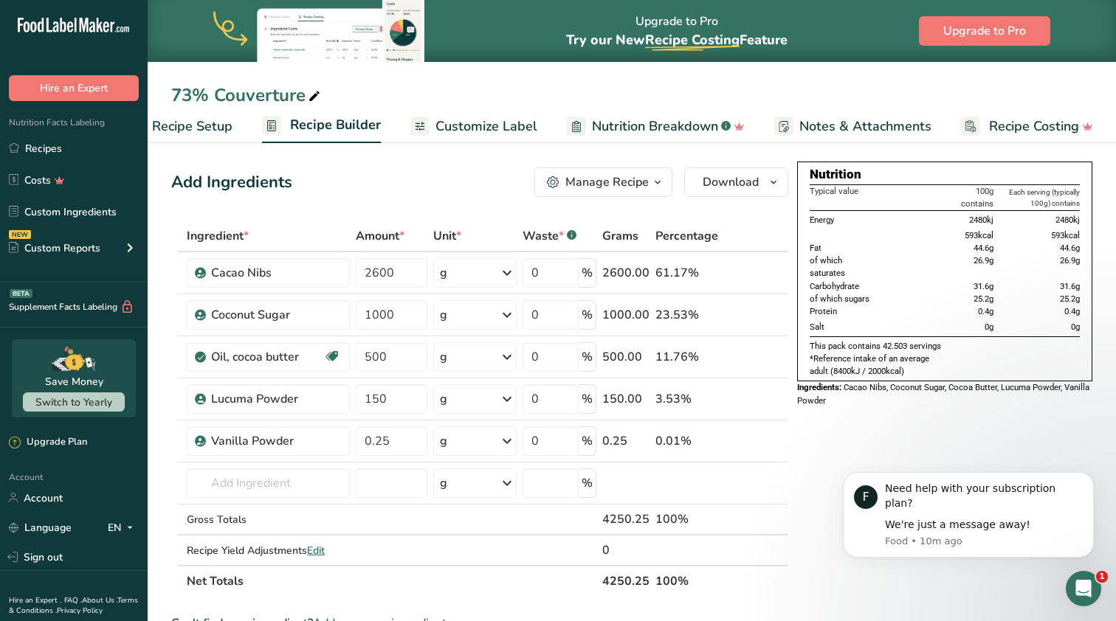
click at [193, 118] on span "Recipe Setup" at bounding box center [192, 127] width 80 height 20
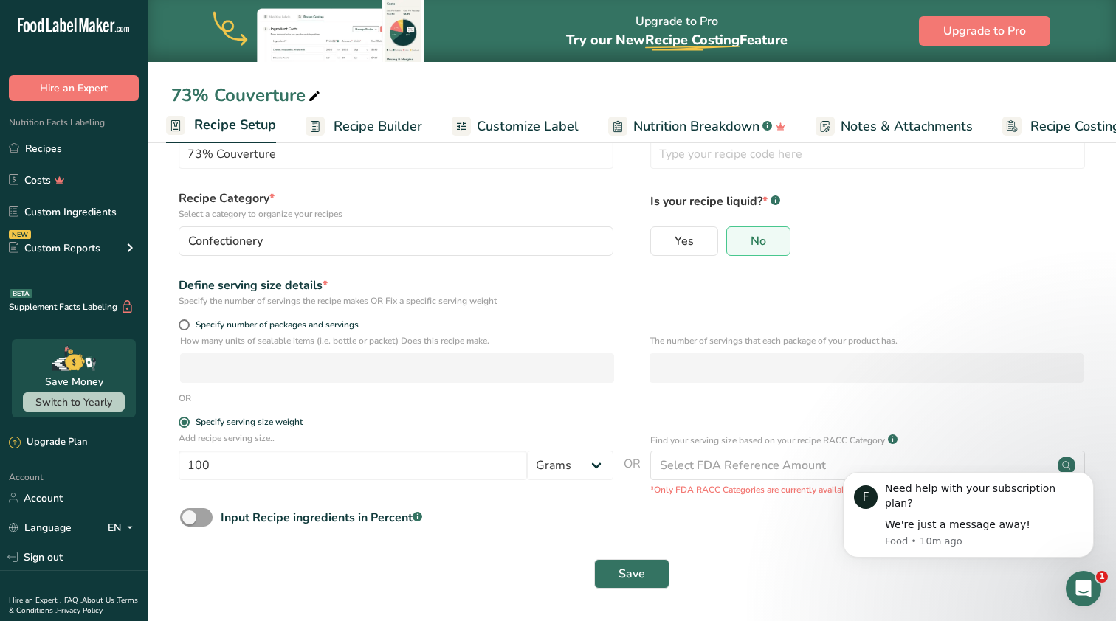
scroll to position [51, 0]
click at [229, 469] on input "100" at bounding box center [353, 467] width 348 height 30
type input "6"
type input "30"
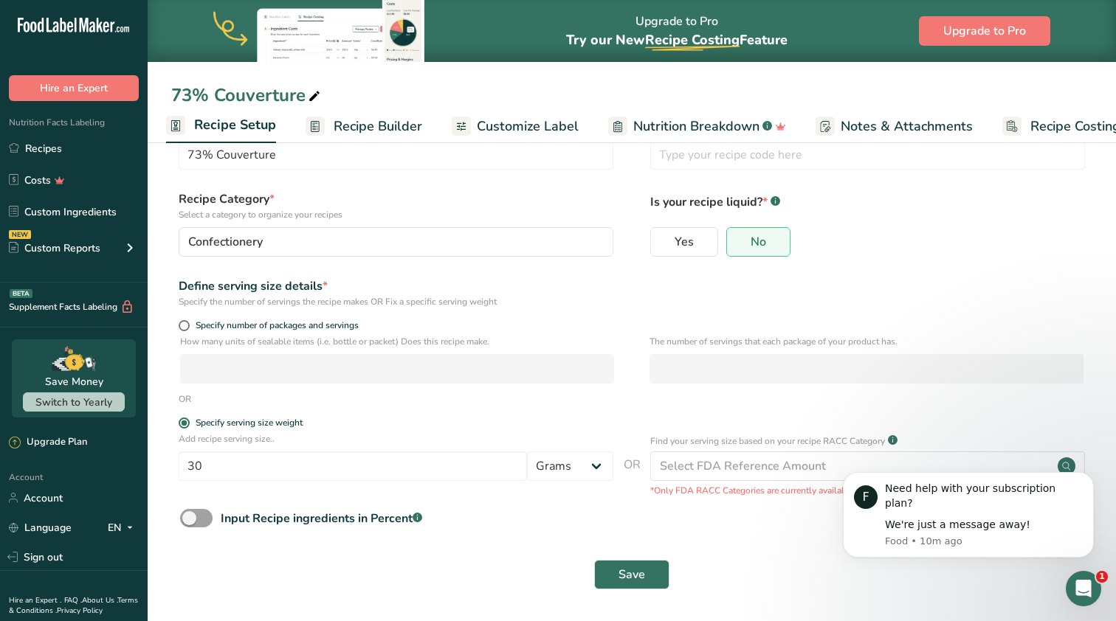
click at [284, 566] on div "Save" at bounding box center [631, 575] width 903 height 30
click at [346, 128] on span "Recipe Builder" at bounding box center [377, 127] width 89 height 20
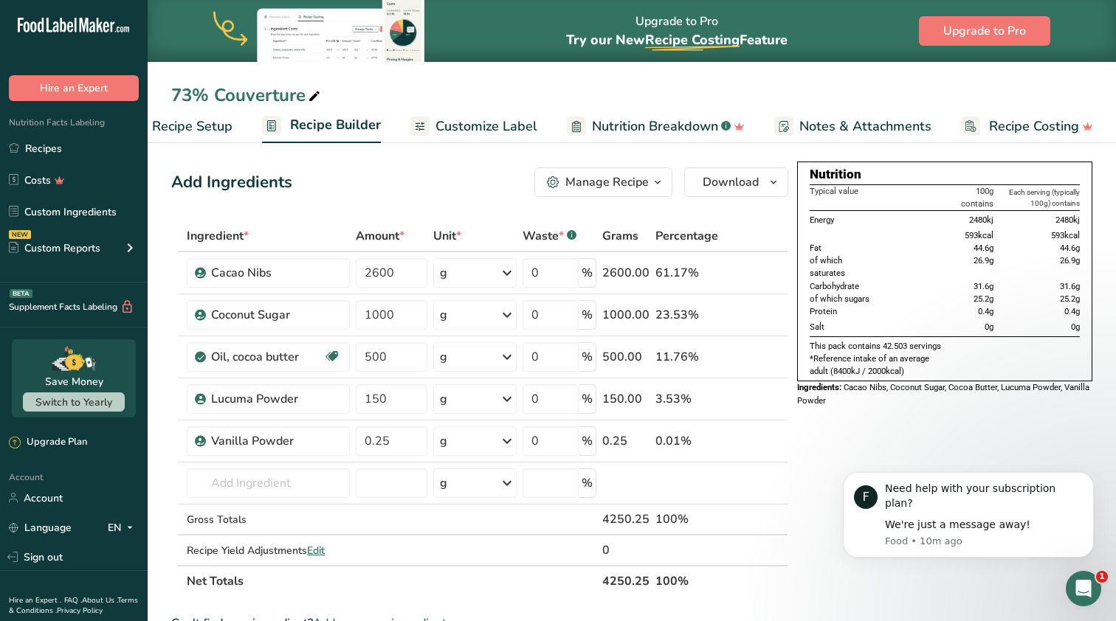
click at [201, 123] on span "Recipe Setup" at bounding box center [192, 127] width 80 height 20
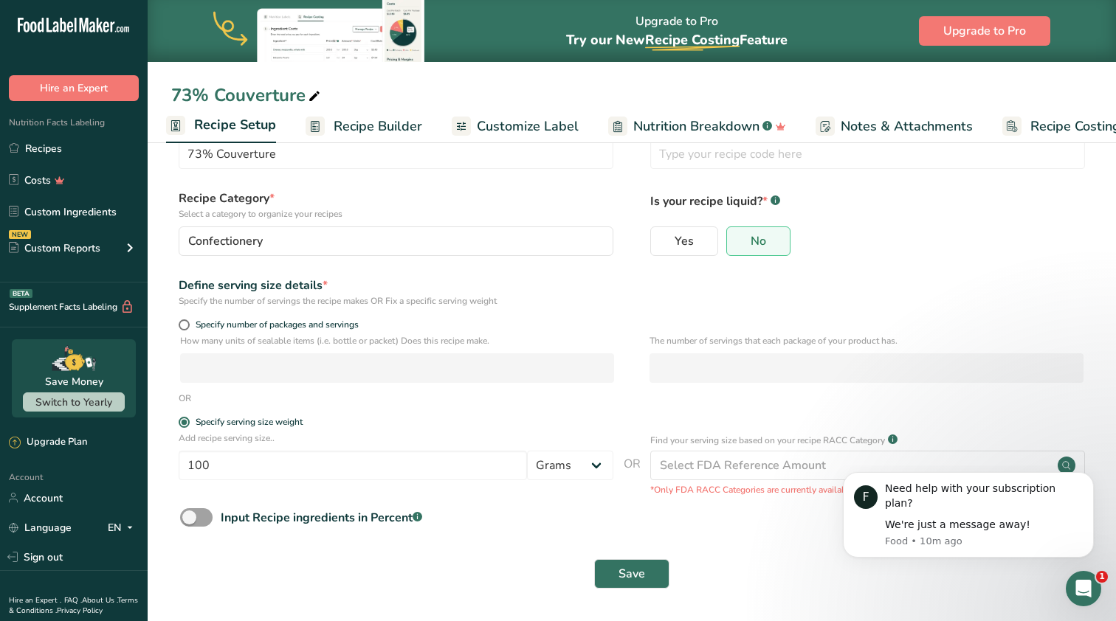
scroll to position [51, 0]
click at [325, 467] on input "100" at bounding box center [353, 467] width 348 height 30
type input "30"
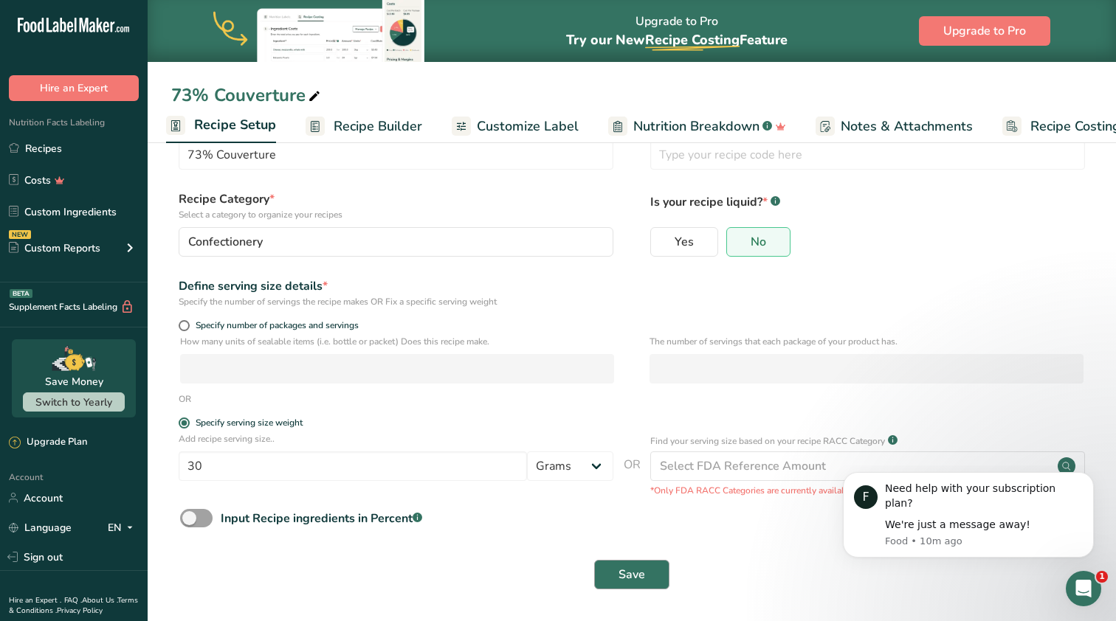
click at [635, 570] on span "Save" at bounding box center [631, 575] width 27 height 18
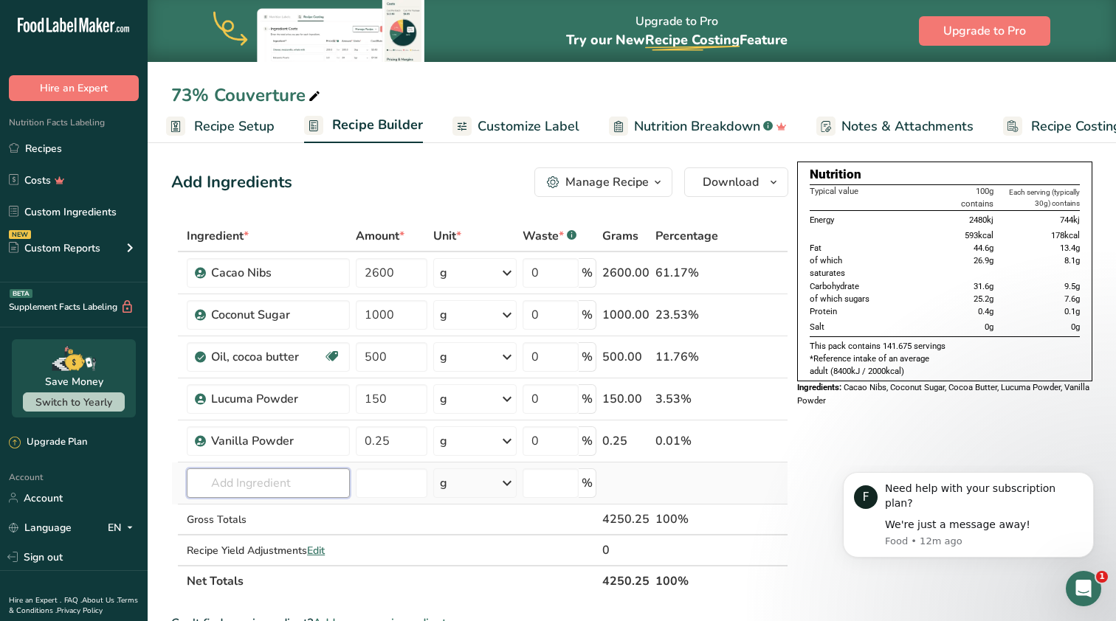
click at [238, 480] on input "text" at bounding box center [268, 484] width 163 height 30
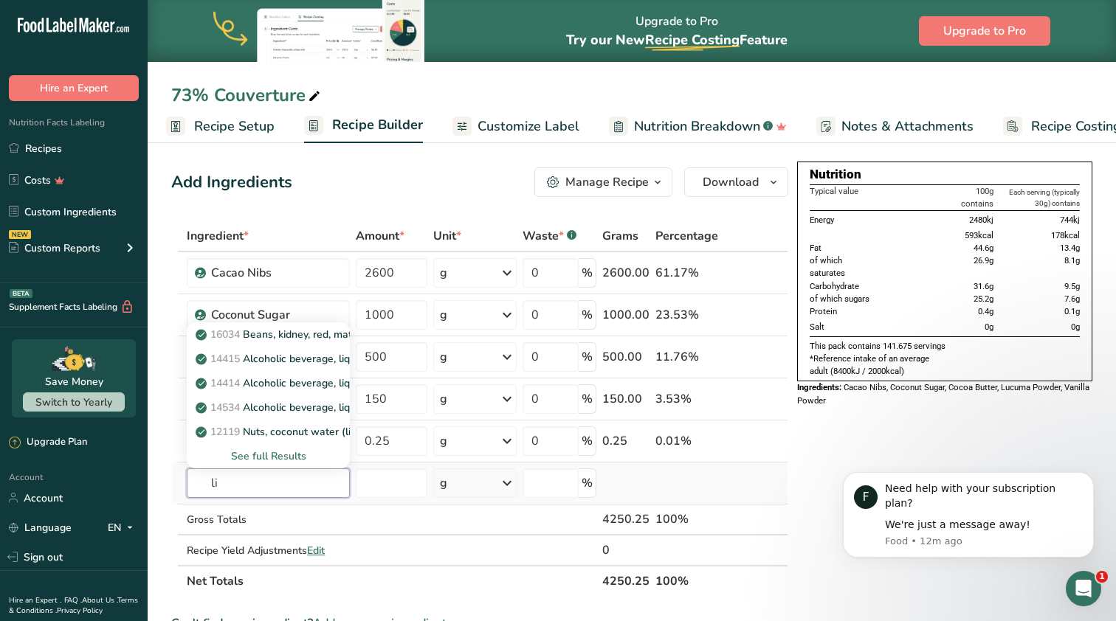
type input "l"
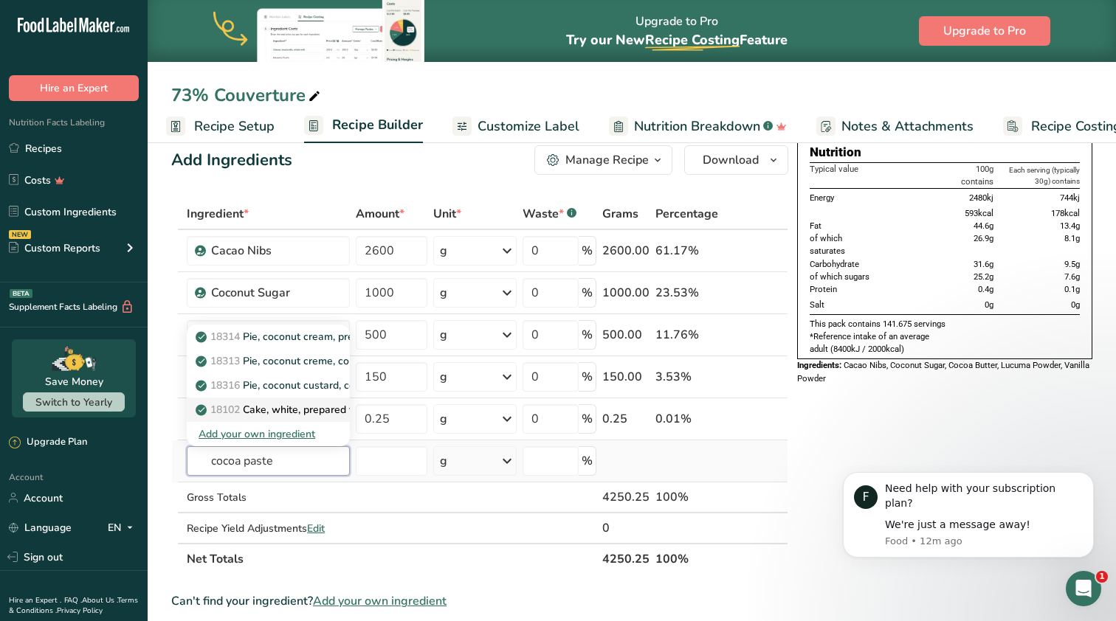
scroll to position [21, 0]
type input "c"
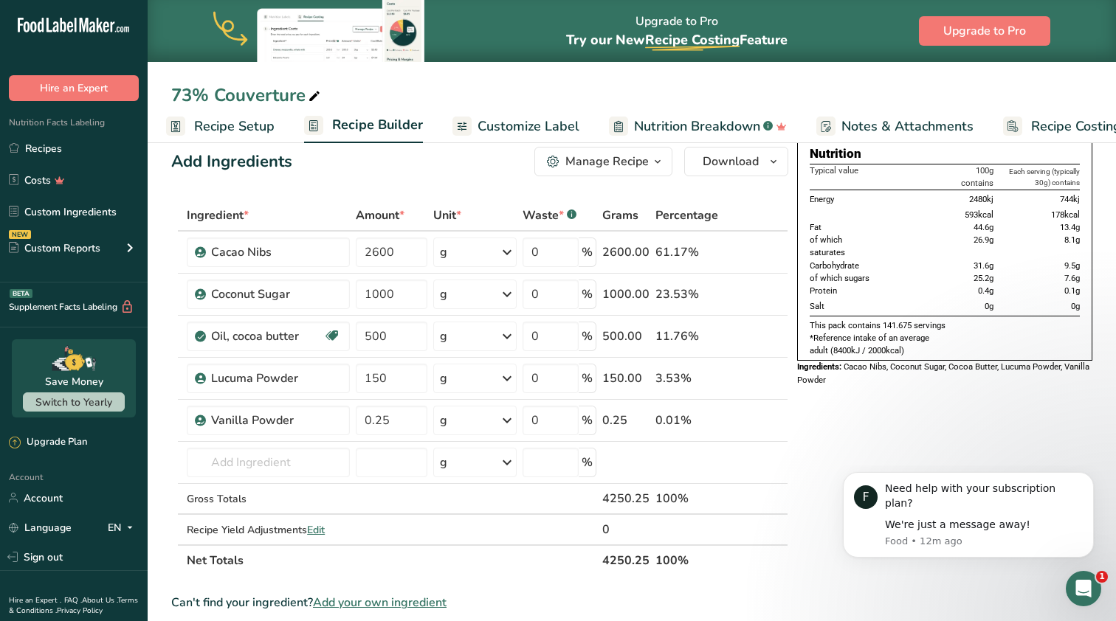
click at [339, 572] on th "Net Totals" at bounding box center [391, 560] width 415 height 31
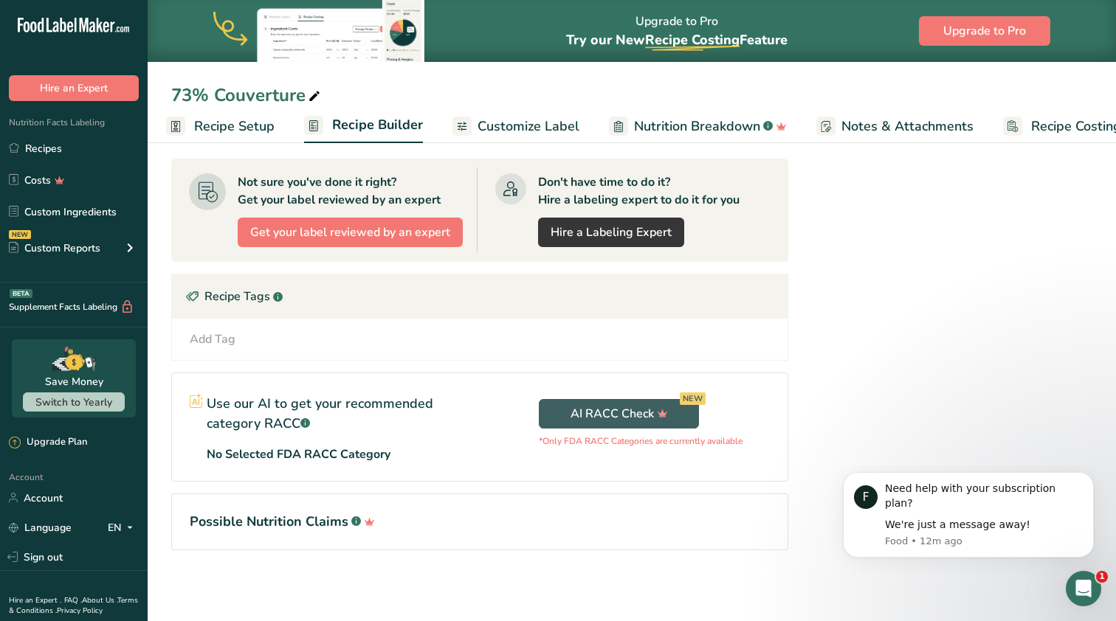
scroll to position [497, 0]
click at [251, 130] on span "Recipe Setup" at bounding box center [234, 127] width 80 height 20
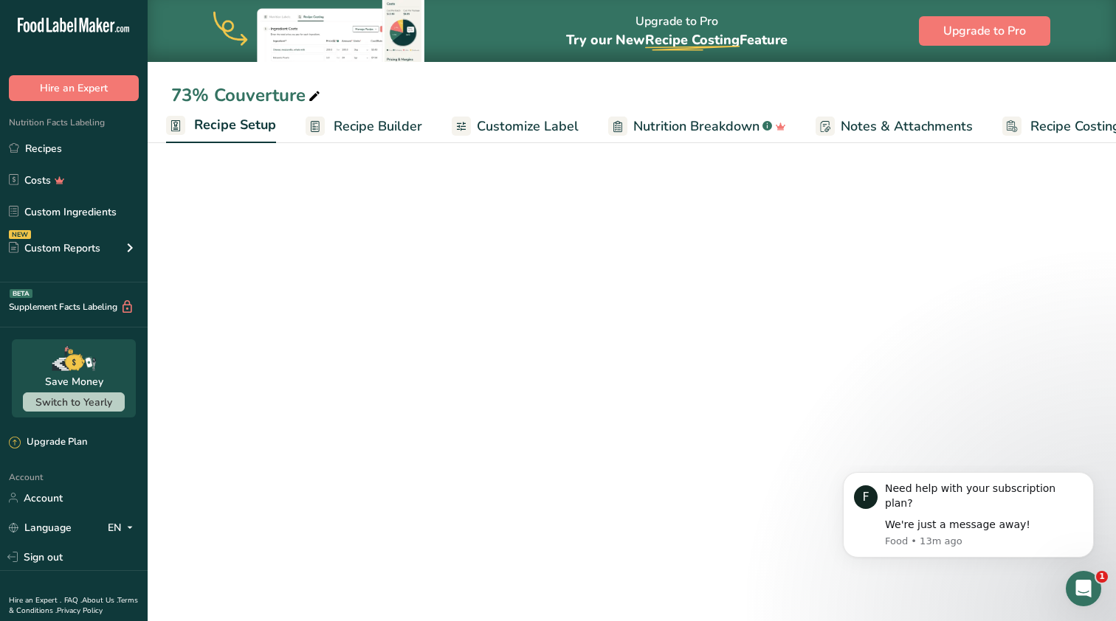
scroll to position [51, 0]
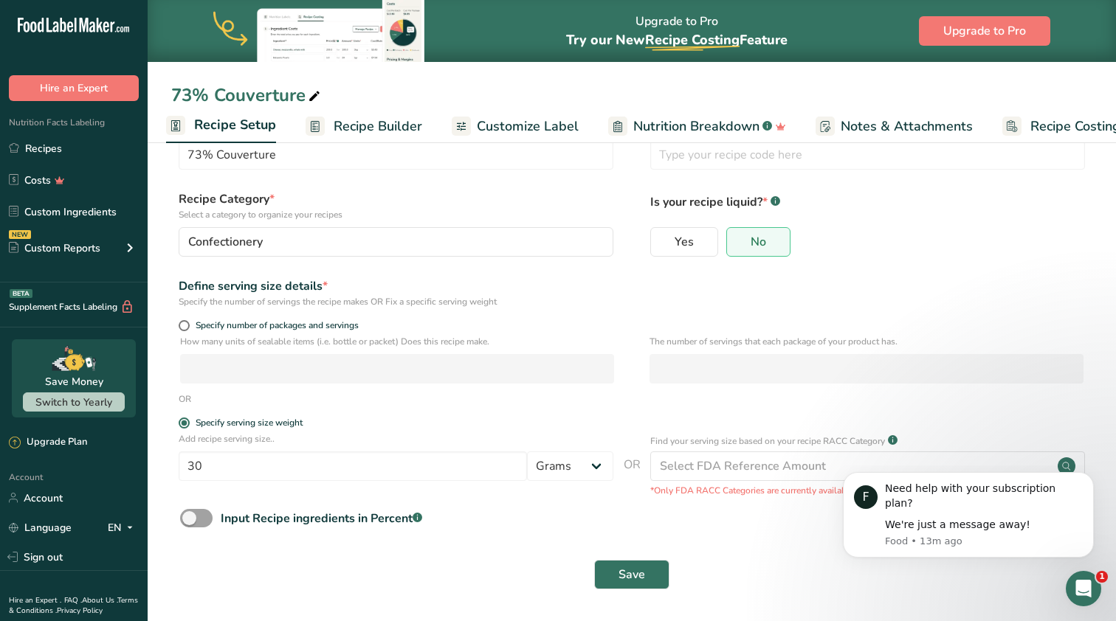
click at [357, 115] on link "Recipe Builder" at bounding box center [363, 126] width 117 height 33
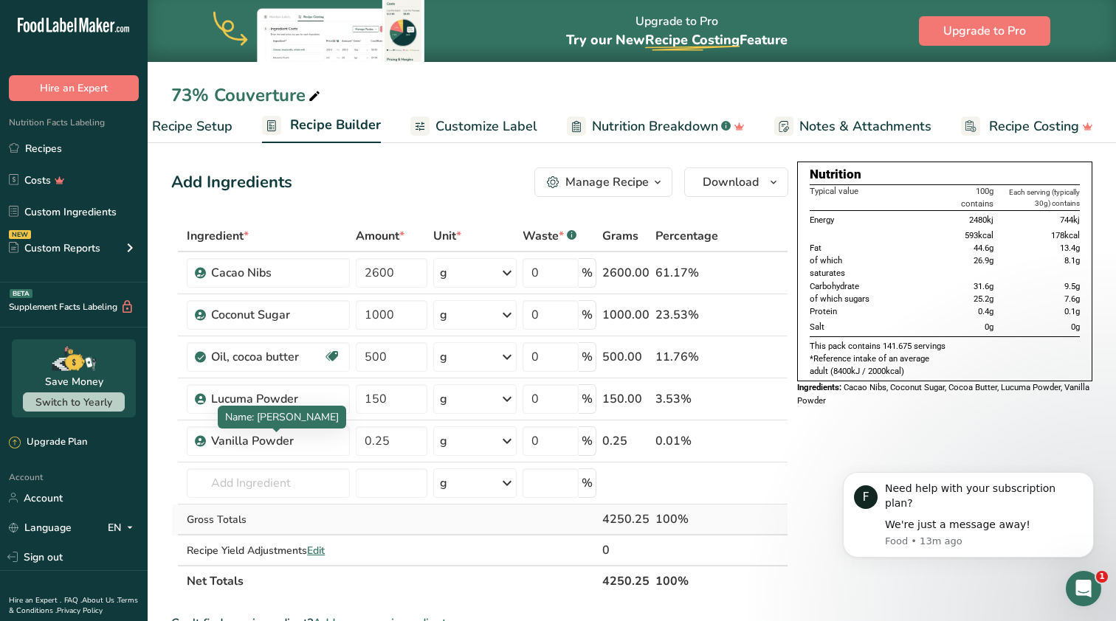
click at [252, 505] on td "Gross Totals" at bounding box center [268, 520] width 169 height 31
click at [252, 491] on input "text" at bounding box center [268, 484] width 163 height 30
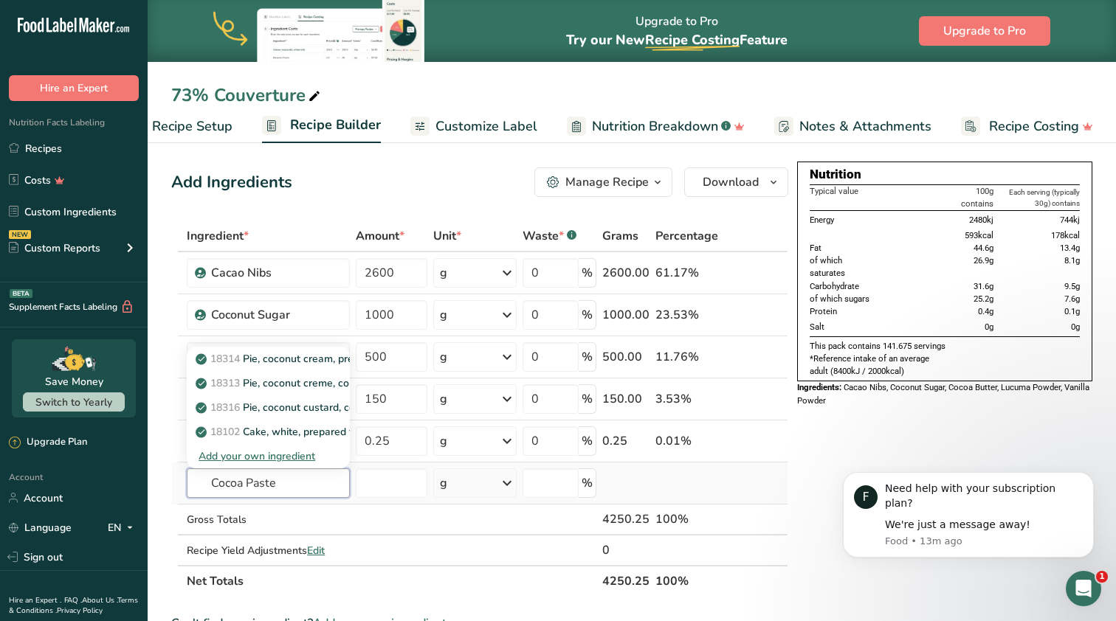
type input "Cocoa Paste"
click at [247, 454] on div "Add your own ingredient" at bounding box center [267, 456] width 139 height 15
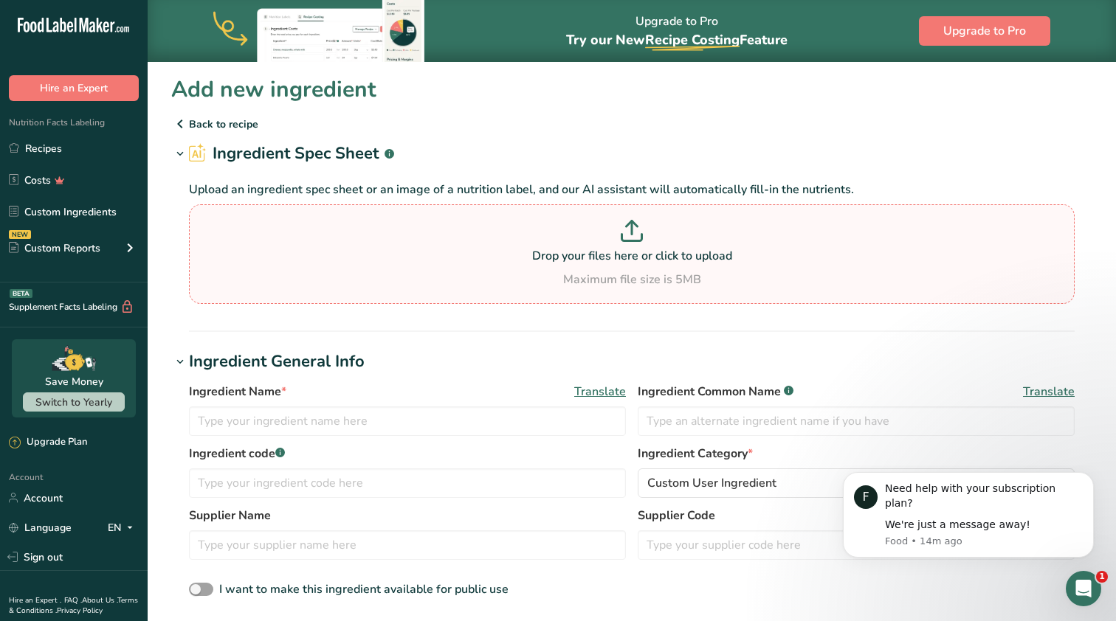
click at [636, 255] on p "Drop your files here or click to upload" at bounding box center [632, 256] width 878 height 18
click at [636, 255] on input "Drop your files here or click to upload Maximum file size is 5MB" at bounding box center [631, 254] width 885 height 100
type input "C:\fakepath\Screenshot [DATE] 11.32.42.png"
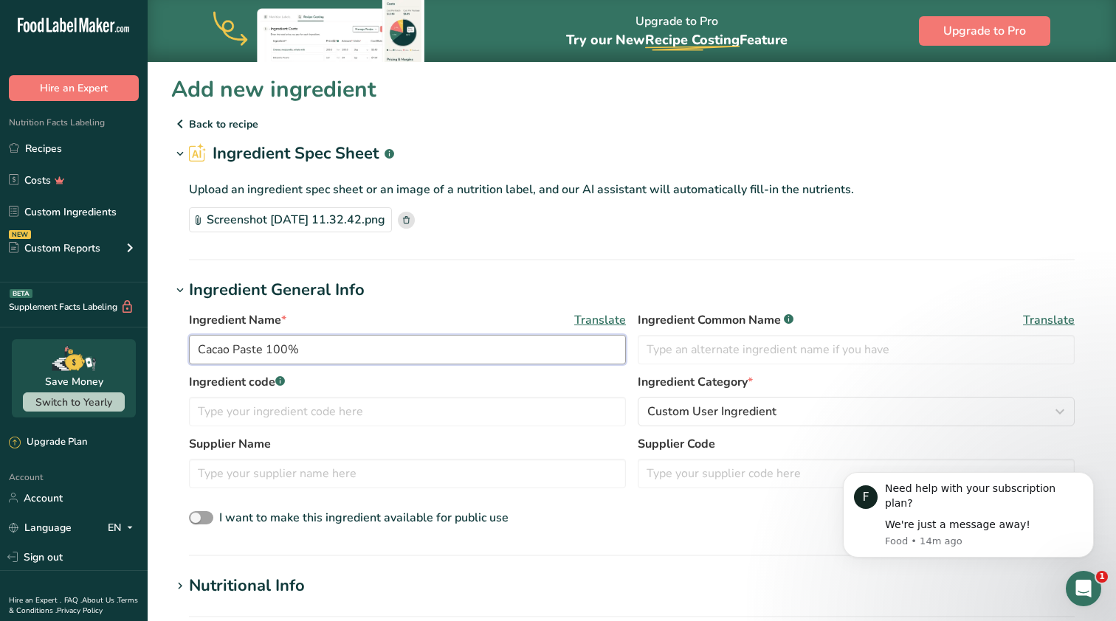
click at [225, 348] on input "Cacao Paste 100%" at bounding box center [407, 350] width 437 height 30
click at [227, 349] on input "Cacao Paste 100%" at bounding box center [407, 350] width 437 height 30
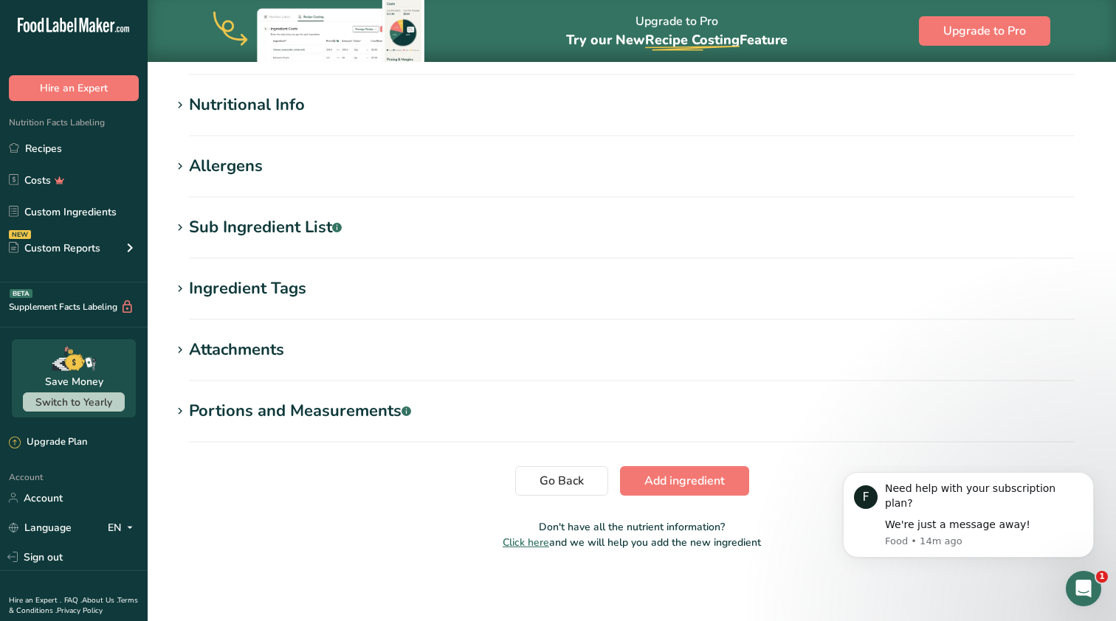
scroll to position [481, 0]
type input "Cocoa Paste 100%"
click at [247, 111] on div "Nutritional Info" at bounding box center [247, 105] width 116 height 24
click at [671, 490] on button "Add ingredient" at bounding box center [684, 481] width 129 height 30
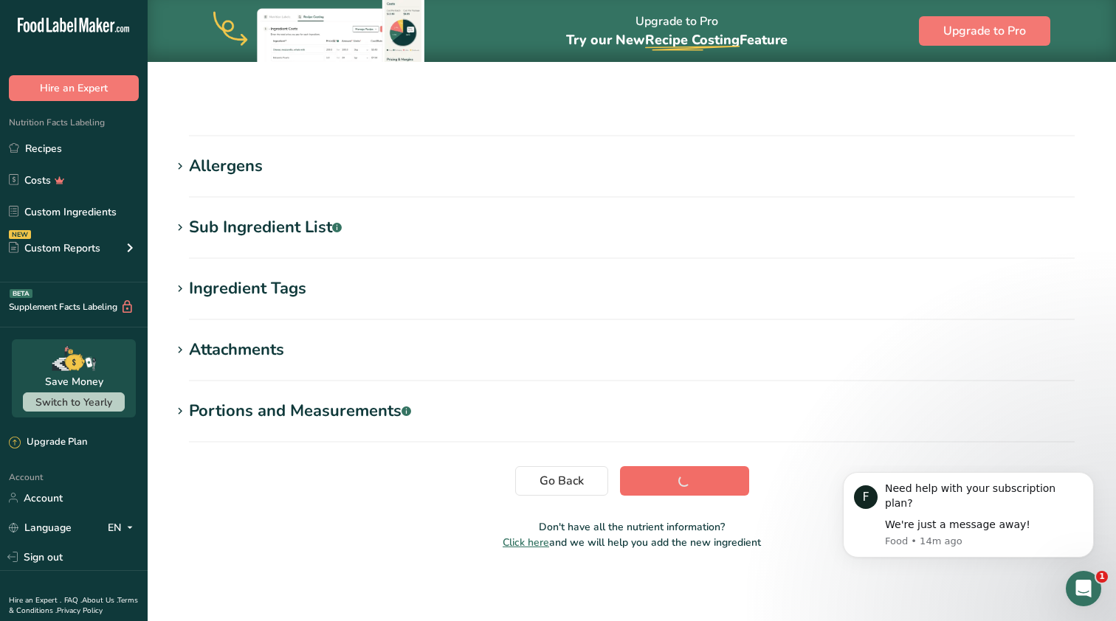
scroll to position [171, 0]
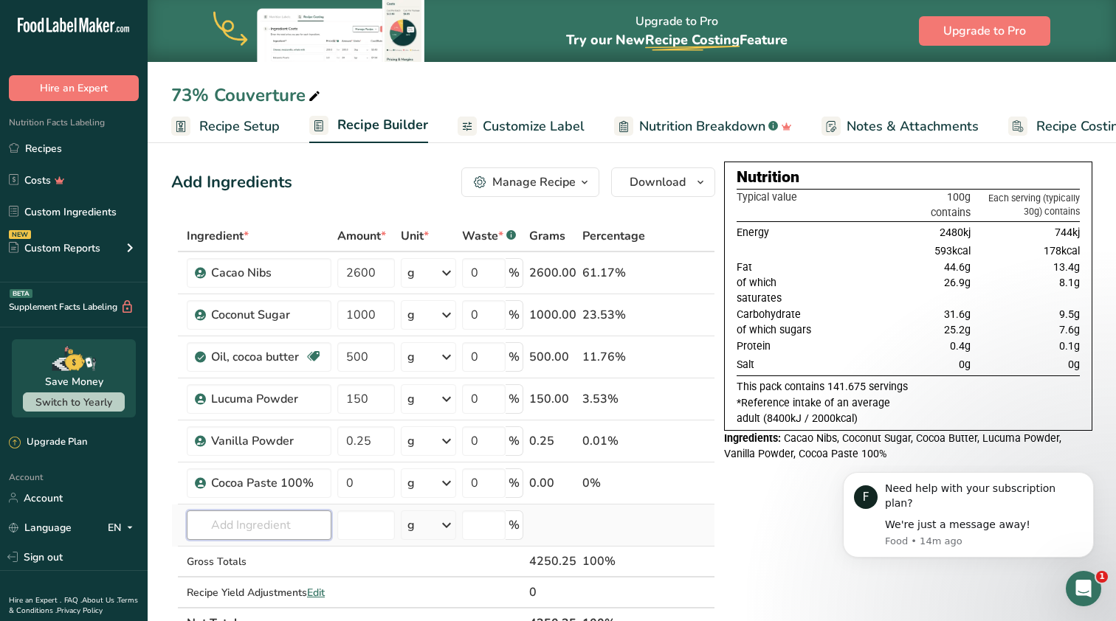
click at [269, 516] on input "text" at bounding box center [259, 526] width 145 height 30
click at [373, 481] on input "0" at bounding box center [366, 484] width 58 height 30
type input "2600"
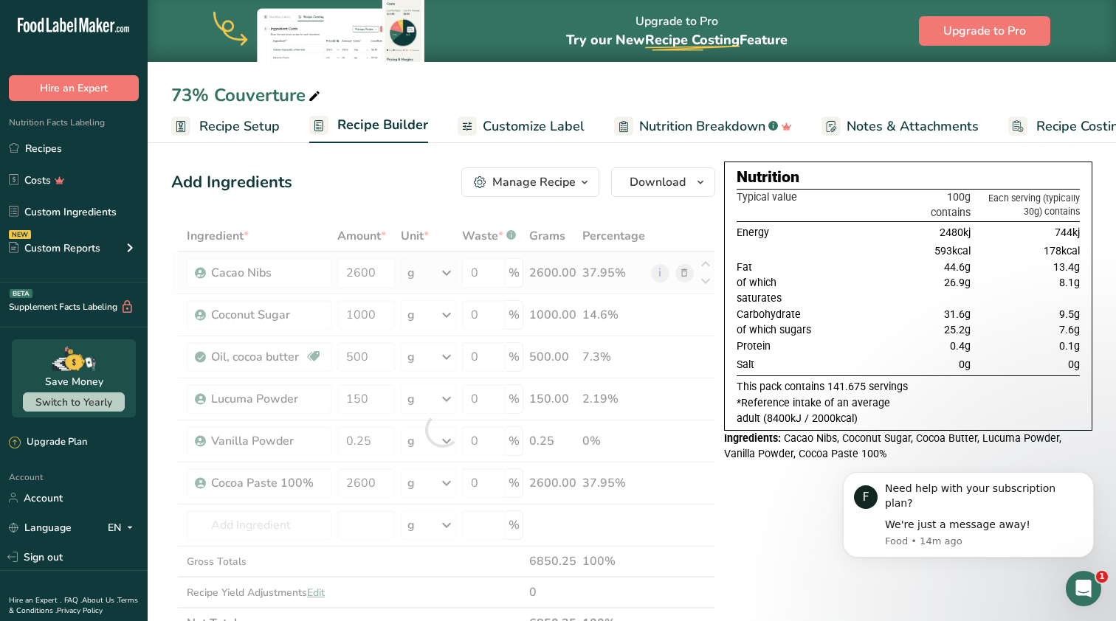
click at [682, 273] on div "Ingredient * Amount * Unit * Waste * .a-a{fill:#347362;}.b-a{fill:#fff;} Grams …" at bounding box center [443, 430] width 544 height 418
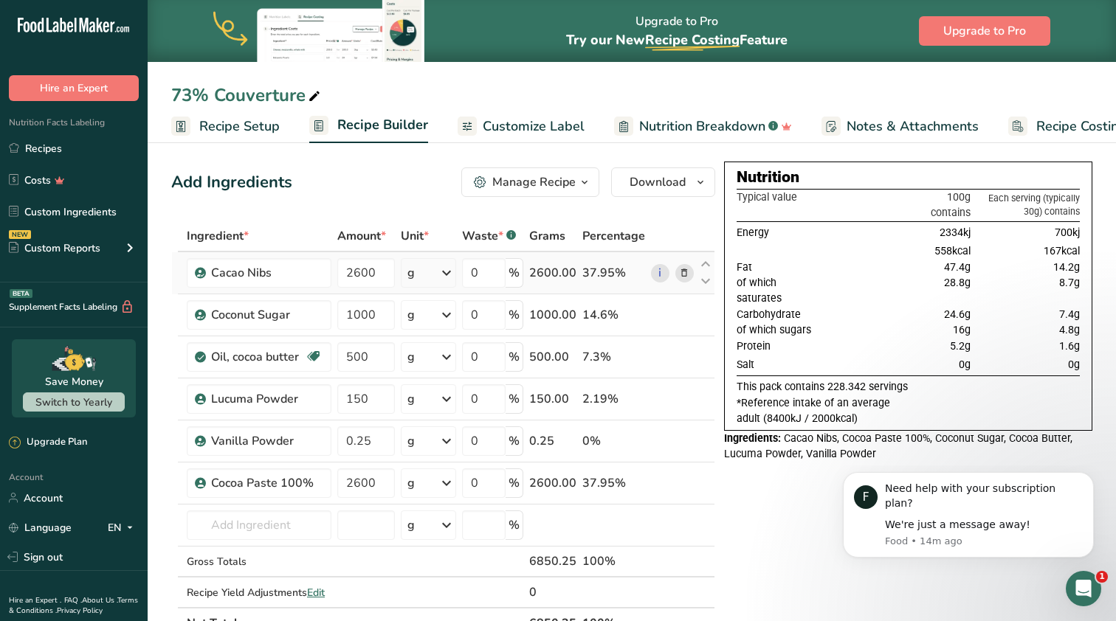
click at [682, 272] on icon at bounding box center [684, 273] width 10 height 15
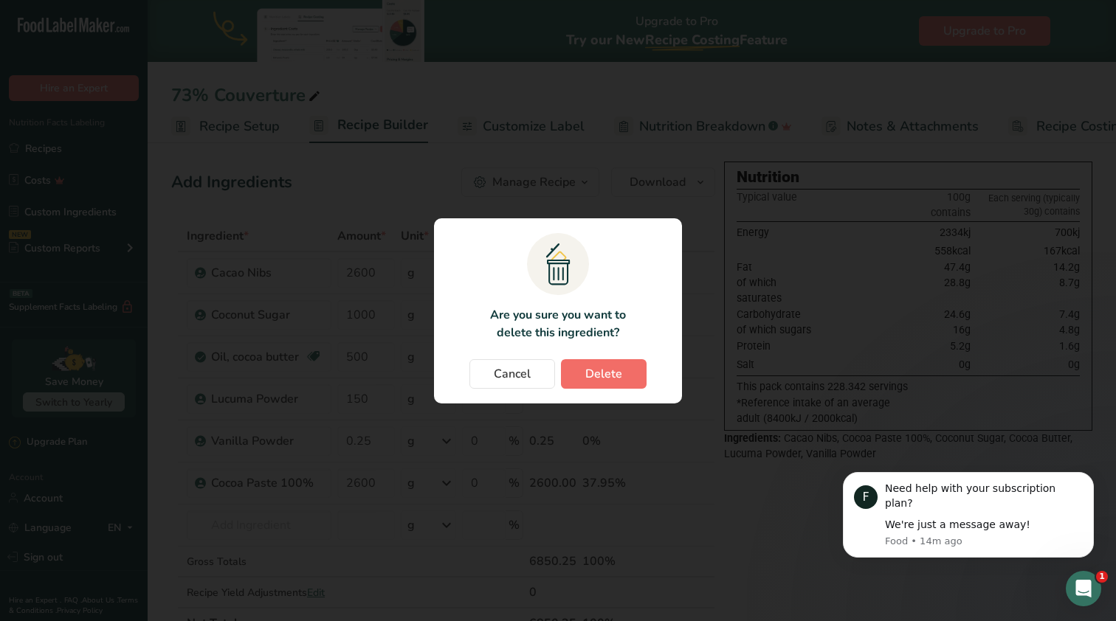
click at [601, 375] on span "Delete" at bounding box center [603, 374] width 37 height 18
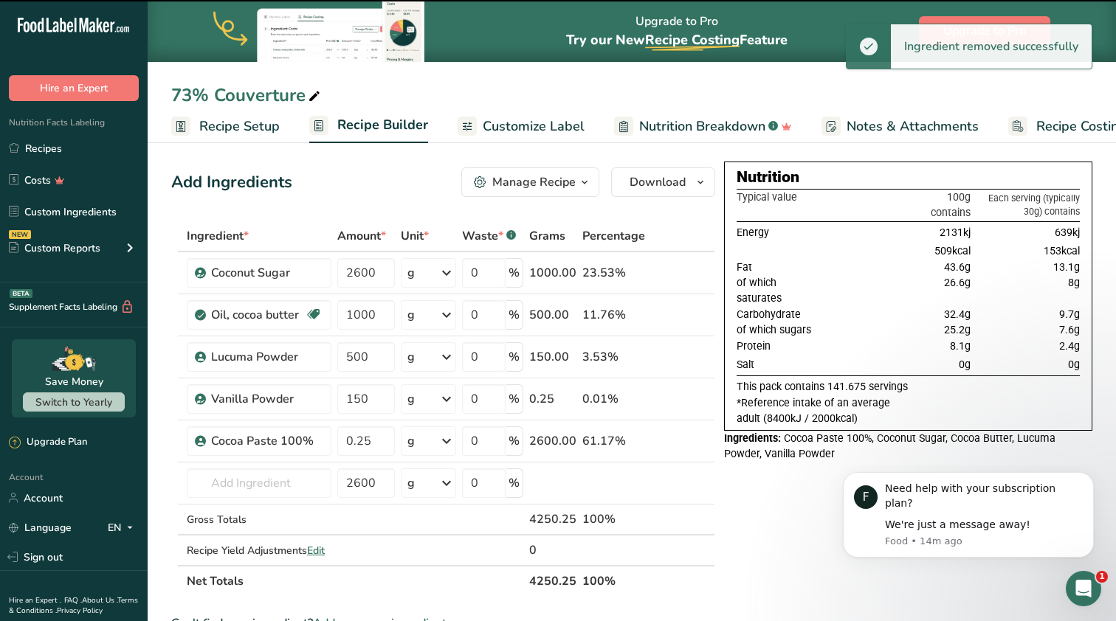
type input "1000"
type input "500"
type input "150"
type input "0.25"
type input "2600"
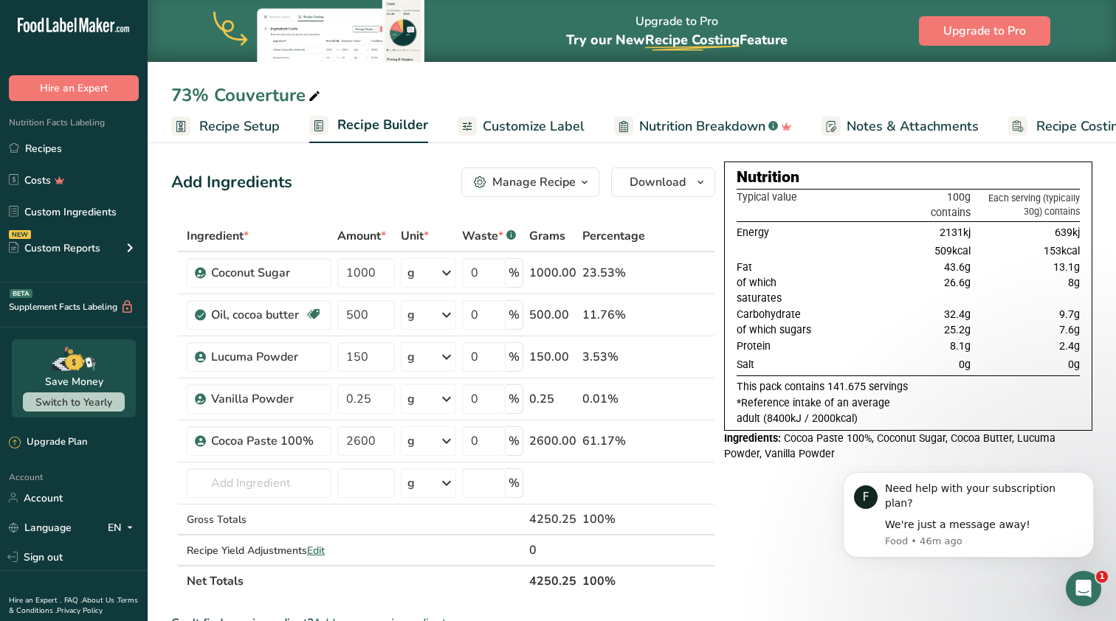
click at [233, 125] on span "Recipe Setup" at bounding box center [239, 127] width 80 height 20
